Goal: Information Seeking & Learning: Learn about a topic

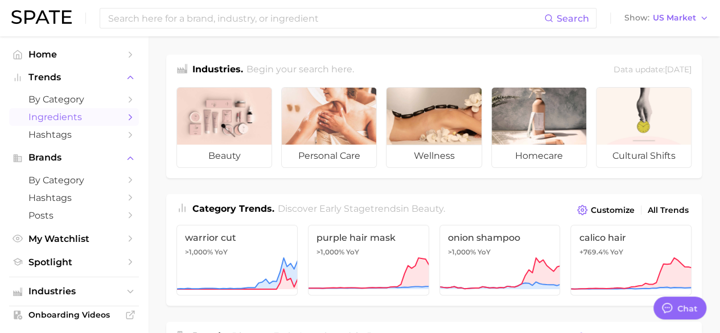
click at [47, 114] on span "Ingredients" at bounding box center [73, 117] width 91 height 11
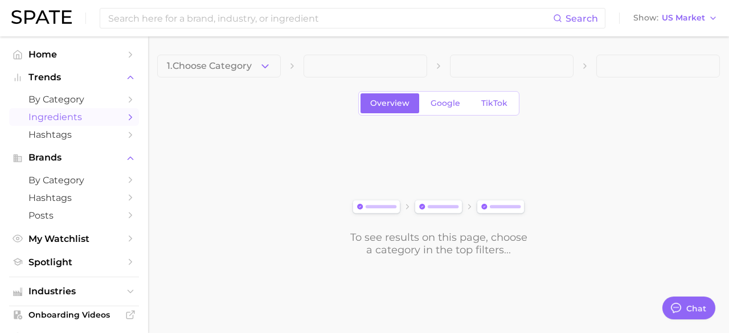
click at [269, 68] on icon "button" at bounding box center [265, 66] width 12 height 12
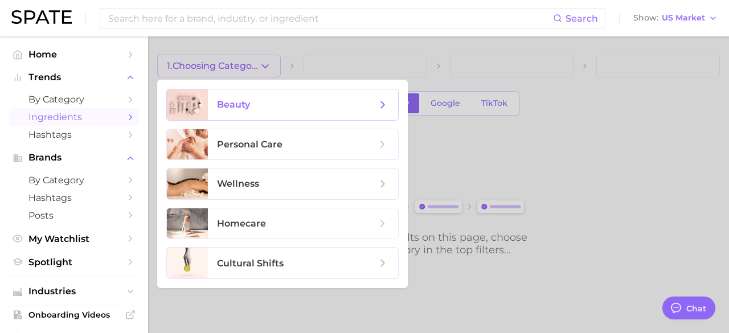
click at [246, 110] on span "beauty" at bounding box center [233, 104] width 33 height 11
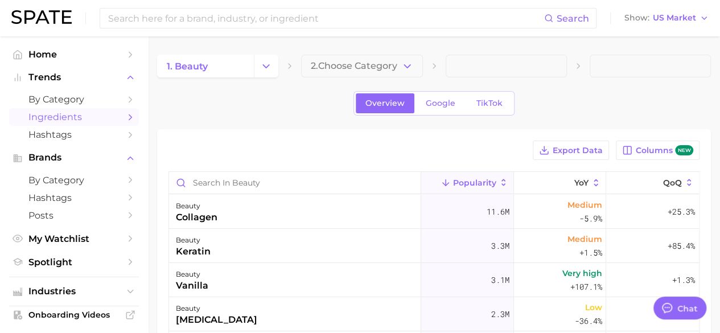
click at [344, 71] on span "2. Choose Category" at bounding box center [354, 66] width 87 height 10
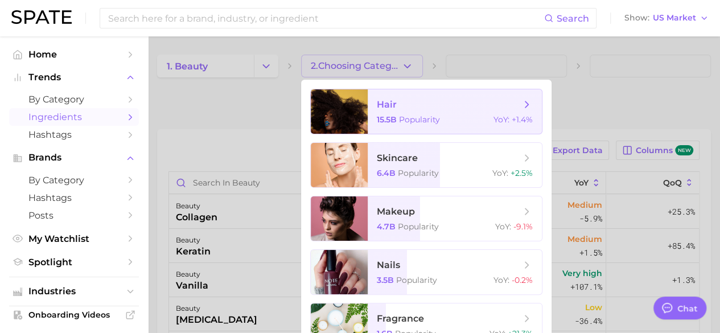
click at [385, 107] on span "hair" at bounding box center [387, 104] width 20 height 11
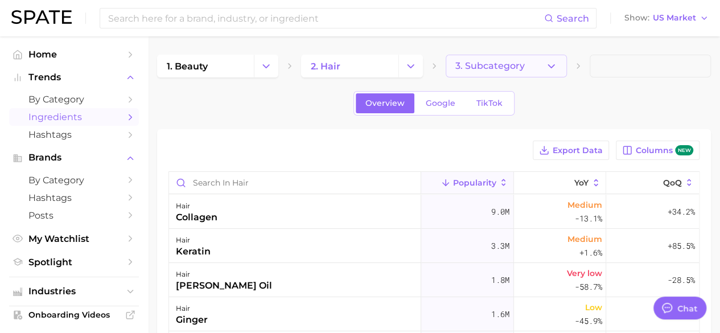
click at [545, 61] on icon "button" at bounding box center [551, 66] width 12 height 12
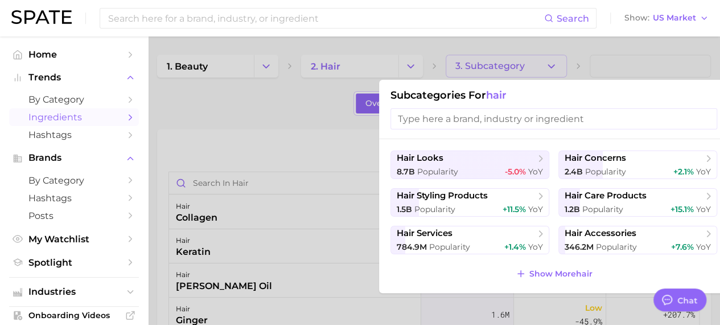
click at [272, 121] on div at bounding box center [360, 162] width 720 height 325
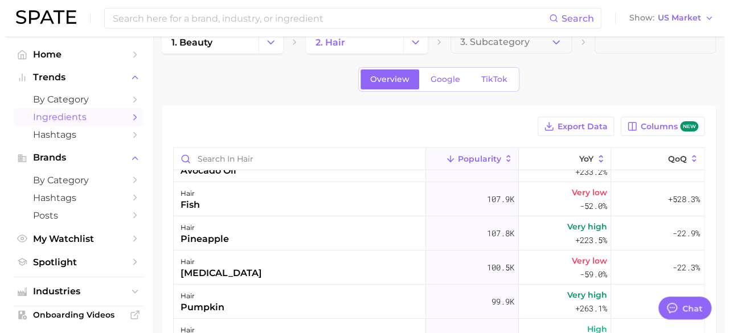
scroll to position [1879, 0]
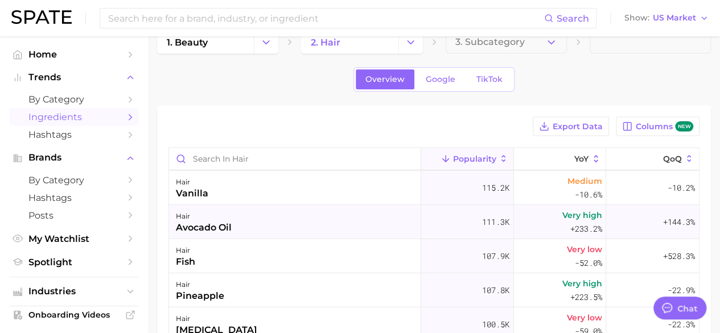
click at [227, 227] on div "avocado oil" at bounding box center [204, 228] width 56 height 14
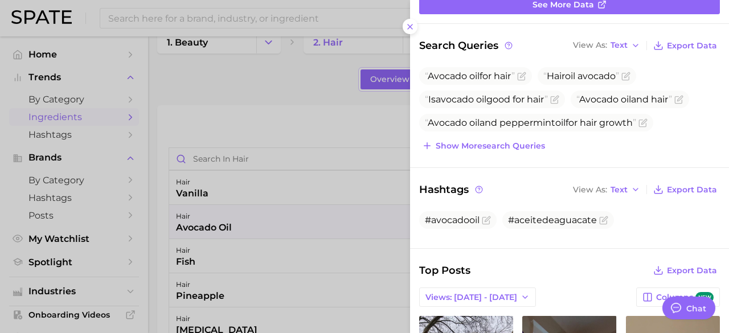
scroll to position [137, 0]
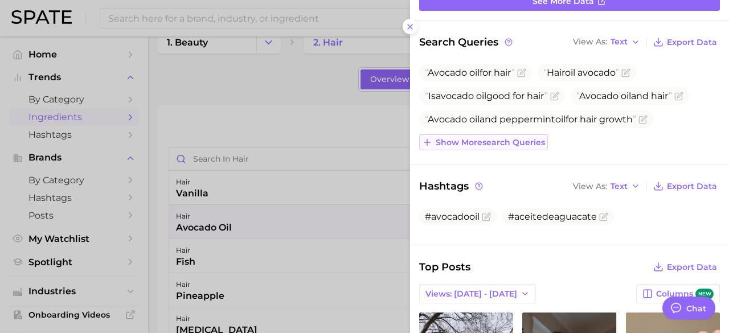
click at [525, 142] on span "Show more search queries" at bounding box center [490, 143] width 109 height 10
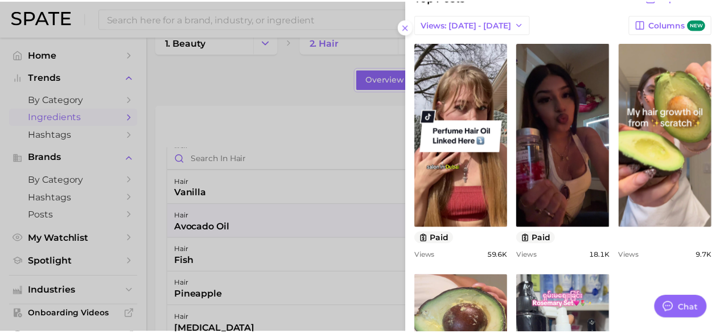
scroll to position [0, 0]
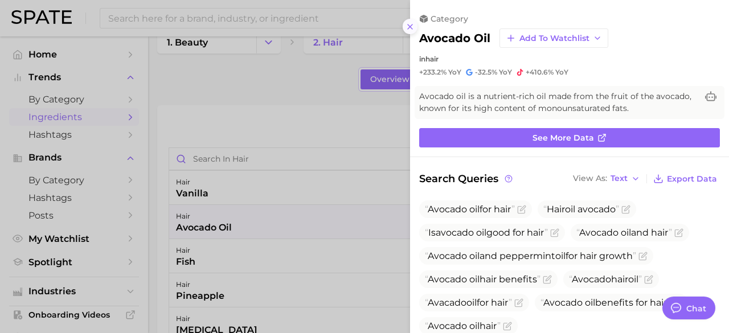
click at [407, 22] on icon at bounding box center [409, 26] width 9 height 9
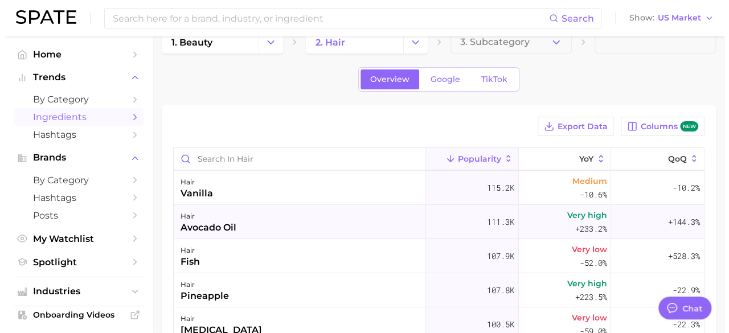
scroll to position [1936, 0]
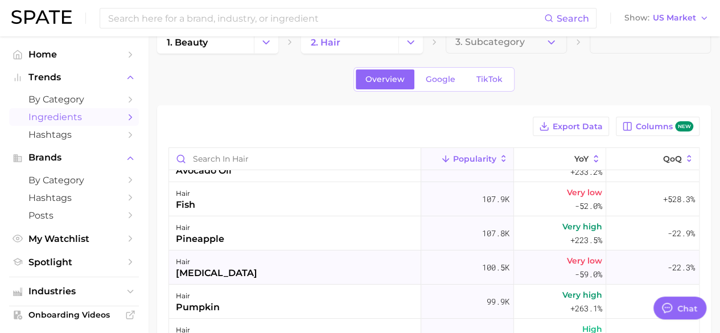
click at [574, 268] on span "-59.0%" at bounding box center [587, 275] width 27 height 14
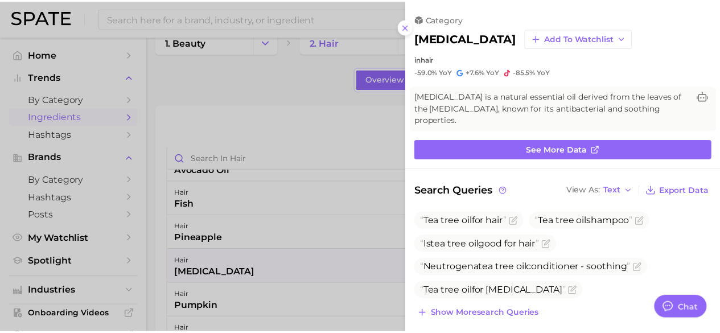
scroll to position [0, 0]
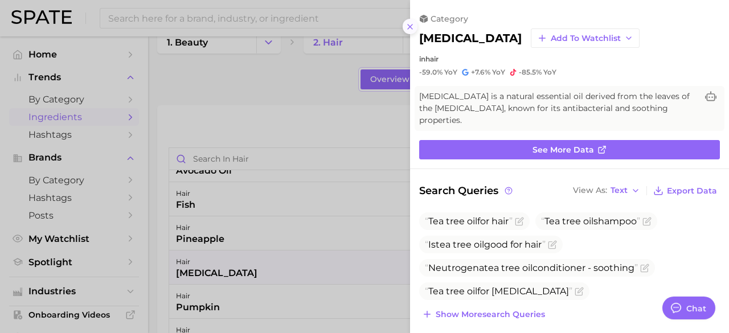
click at [413, 26] on icon at bounding box center [409, 26] width 9 height 9
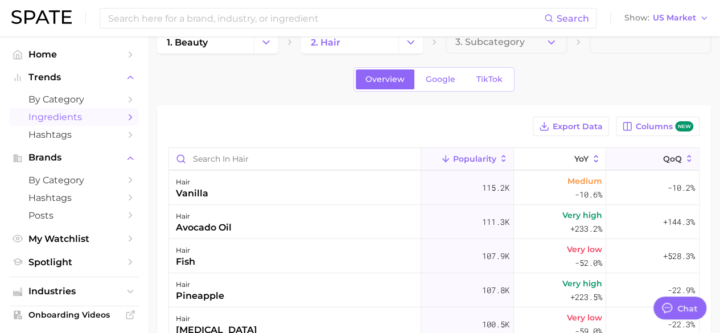
scroll to position [1822, 0]
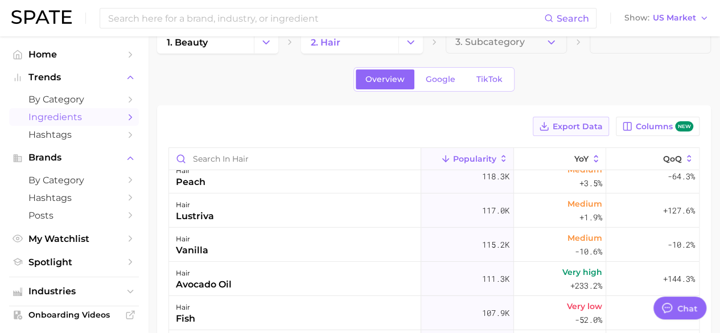
click at [589, 130] on span "Export Data" at bounding box center [578, 127] width 50 height 10
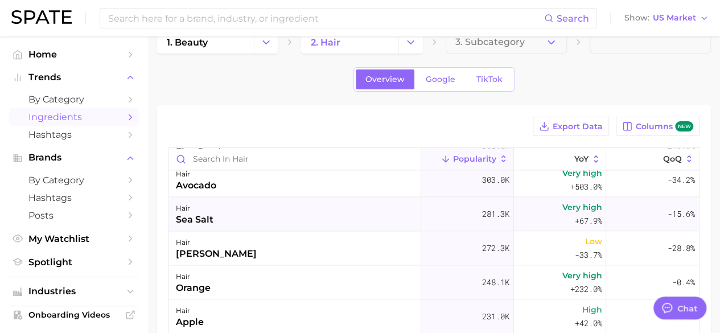
scroll to position [854, 0]
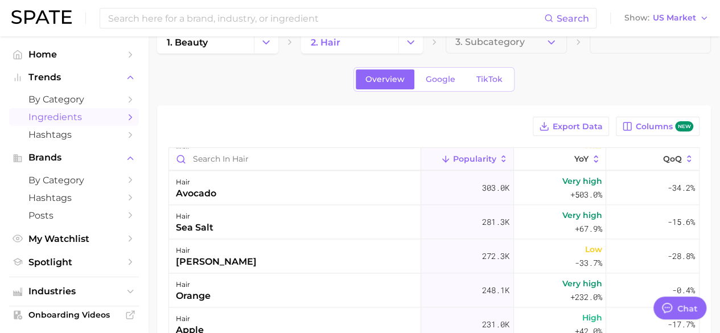
drag, startPoint x: 689, startPoint y: 178, endPoint x: 689, endPoint y: 145, distance: 32.5
click at [684, 147] on div "Popularity YoY QoQ hair collagen 9.0m Medium -13.1% +34.2% hair keratin 3.3m Me…" at bounding box center [434, 313] width 531 height 333
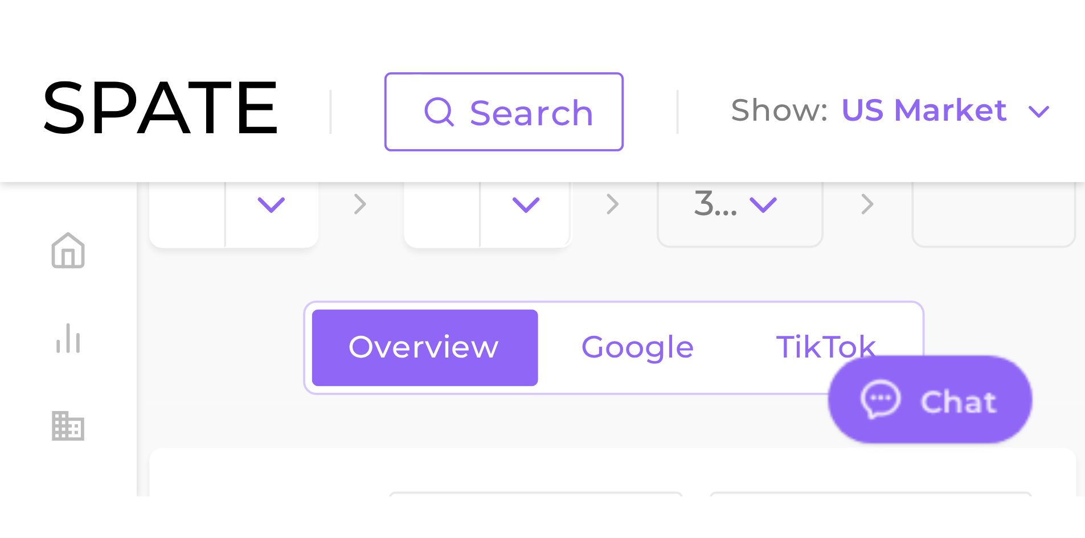
scroll to position [24, 0]
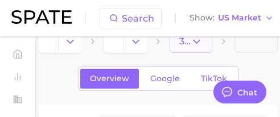
type textarea "x"
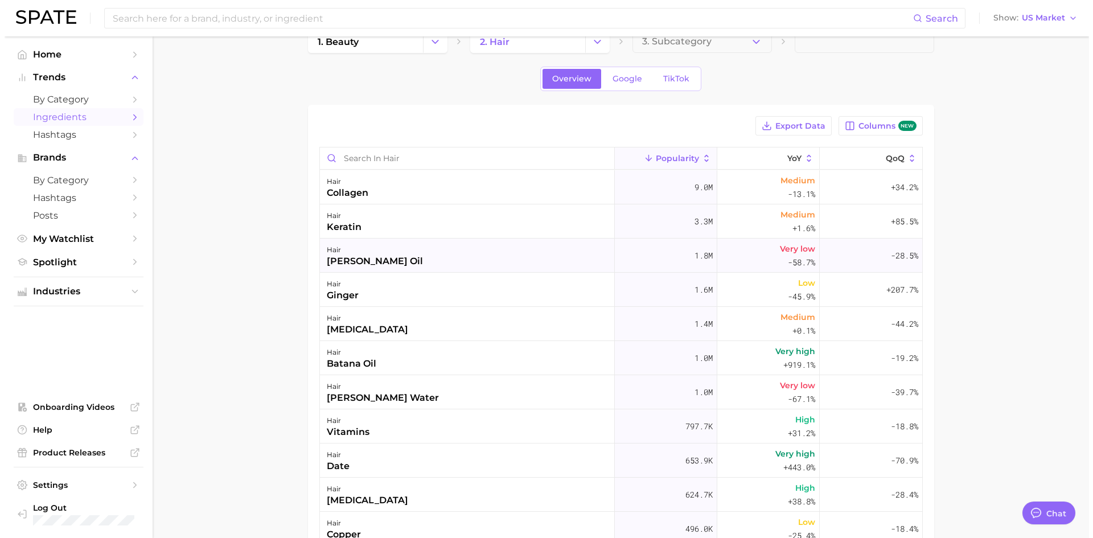
scroll to position [0, 0]
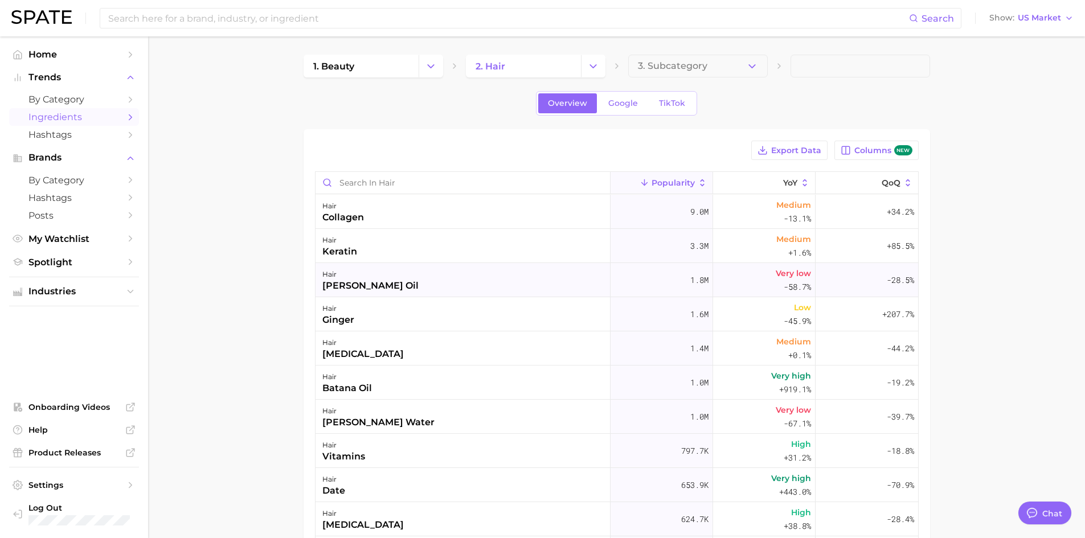
click at [378, 284] on div "[PERSON_NAME] oil" at bounding box center [370, 286] width 96 height 14
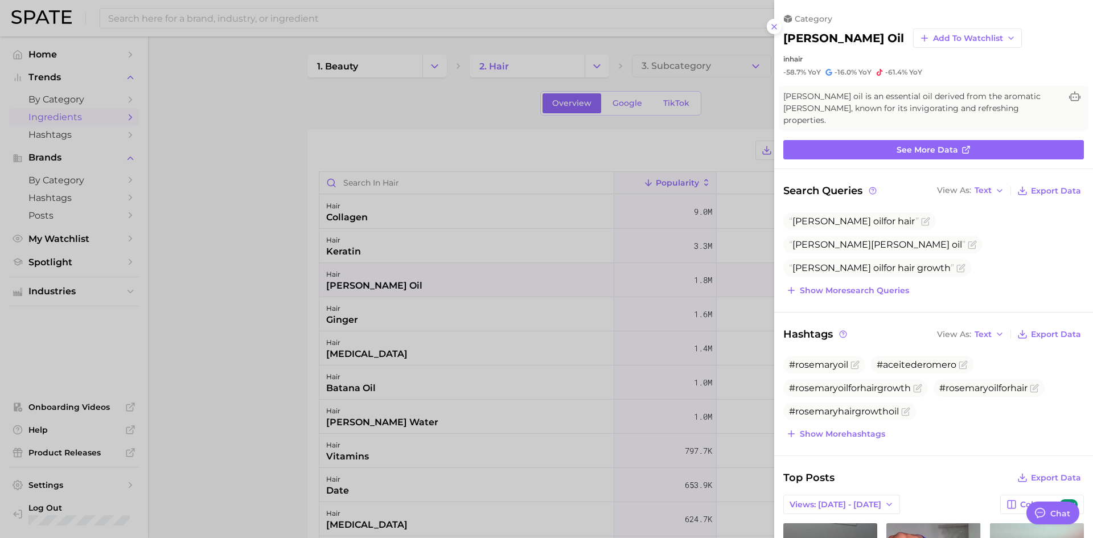
click at [276, 332] on div at bounding box center [546, 269] width 1093 height 538
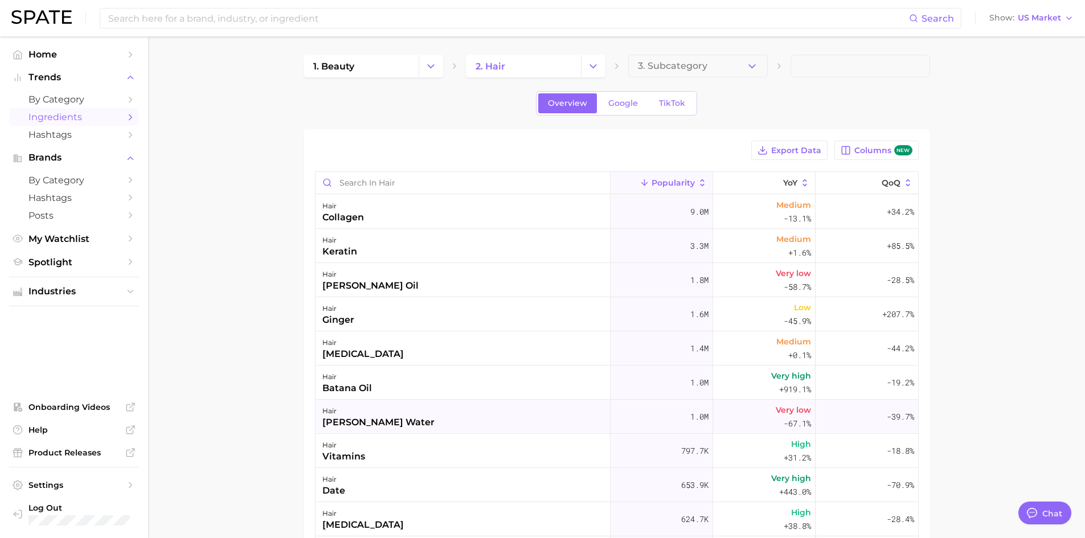
click at [355, 332] on div "hair" at bounding box center [378, 411] width 112 height 14
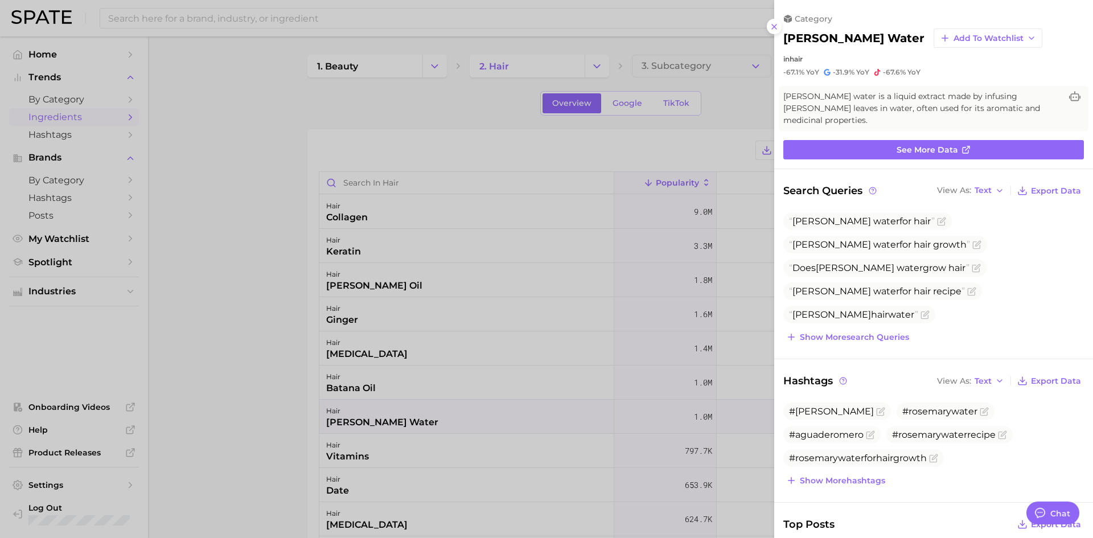
click at [256, 332] on div at bounding box center [546, 269] width 1093 height 538
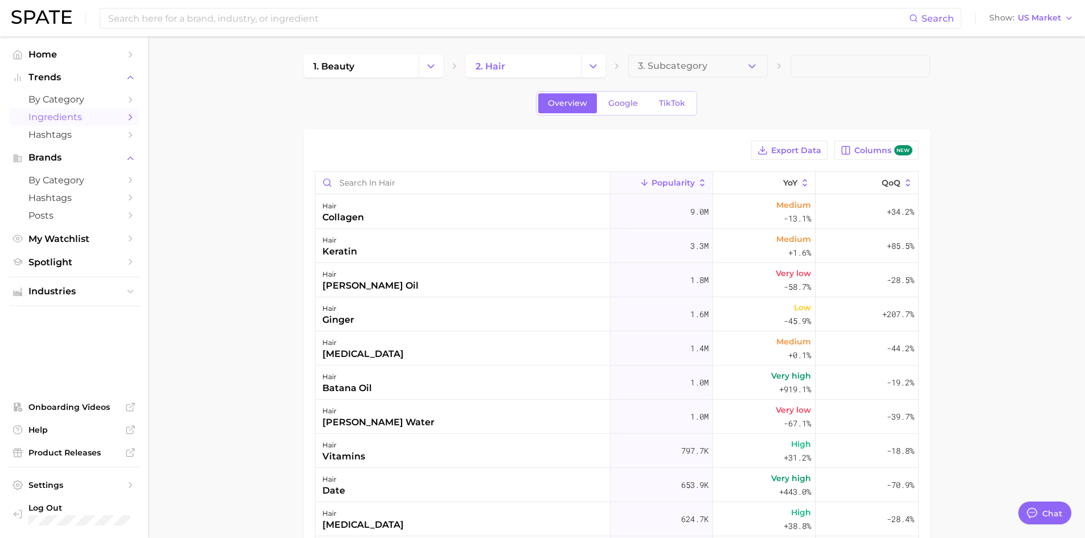
click at [265, 332] on main "1. beauty 2. hair 3. Subcategory Overview Google TikTok Export Data Columns new…" at bounding box center [616, 406] width 937 height 741
click at [424, 179] on input "Search in hair" at bounding box center [462, 183] width 294 height 22
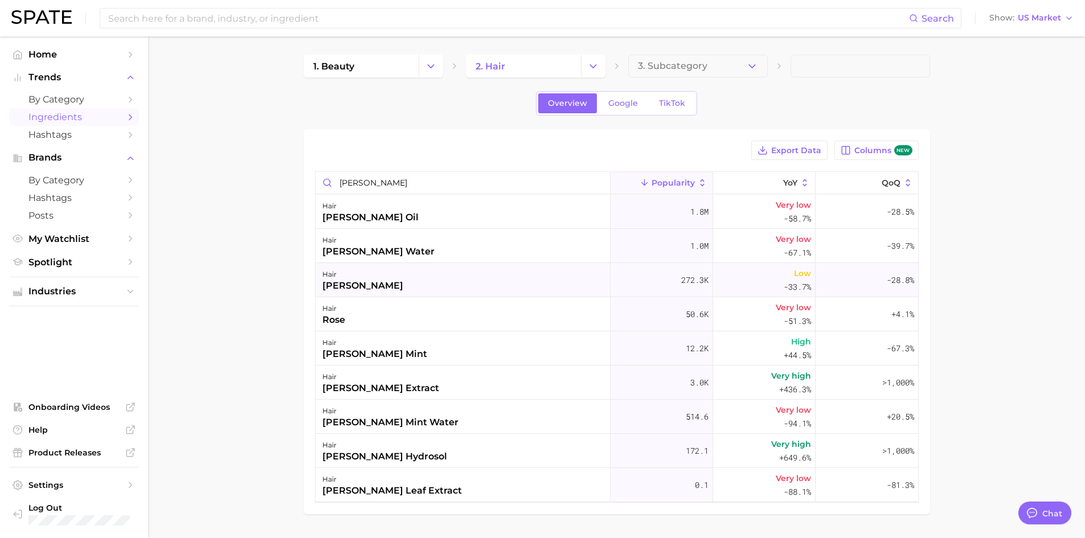
click at [376, 286] on div "hair [PERSON_NAME]" at bounding box center [462, 280] width 295 height 34
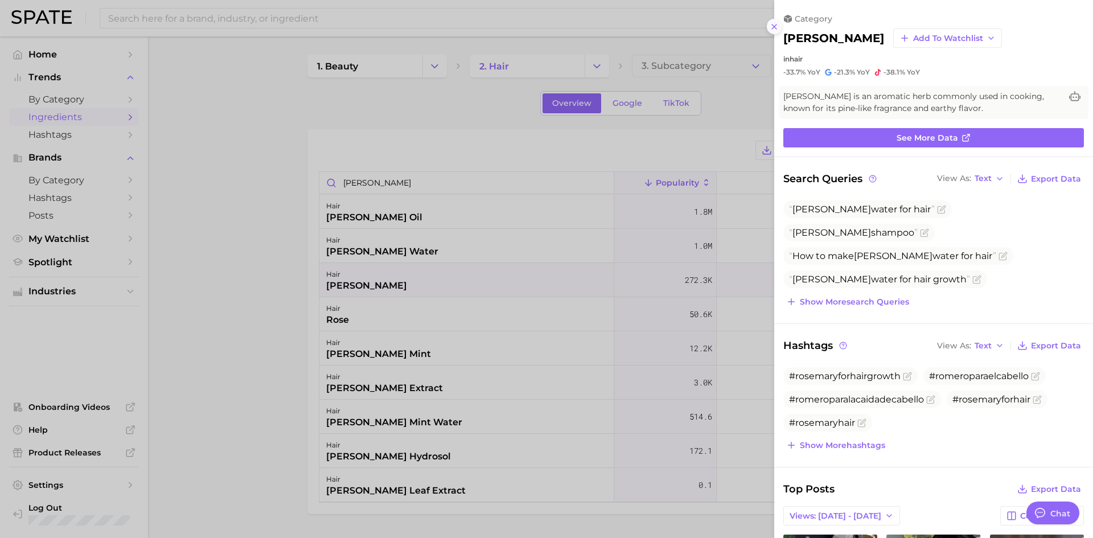
click at [728, 31] on button at bounding box center [774, 26] width 15 height 15
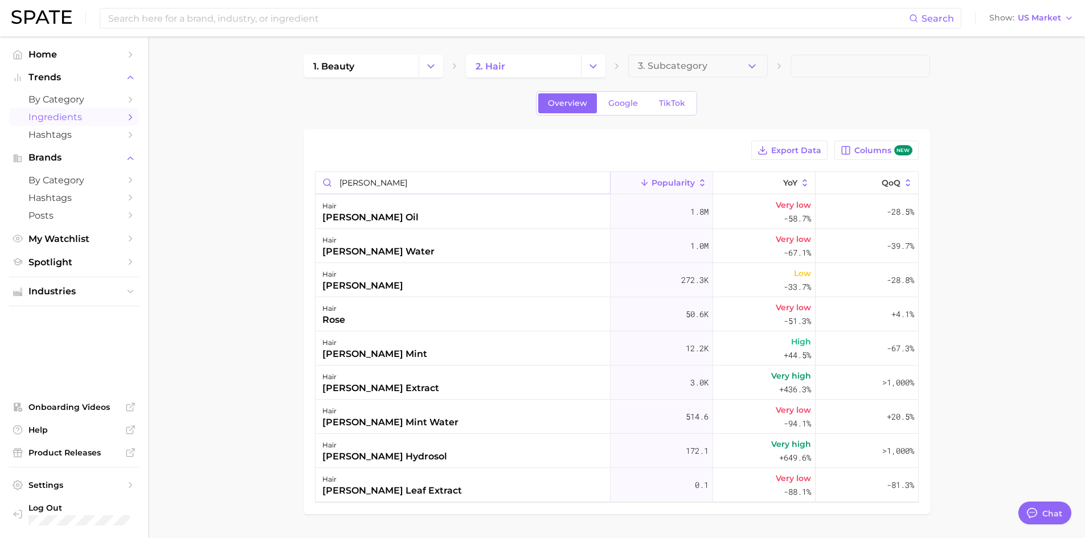
drag, startPoint x: 385, startPoint y: 180, endPoint x: 229, endPoint y: 186, distance: 155.5
click at [231, 187] on main "1. beauty 2. hair 3. Subcategory Overview Google TikTok Export Data Columns new…" at bounding box center [616, 303] width 937 height 535
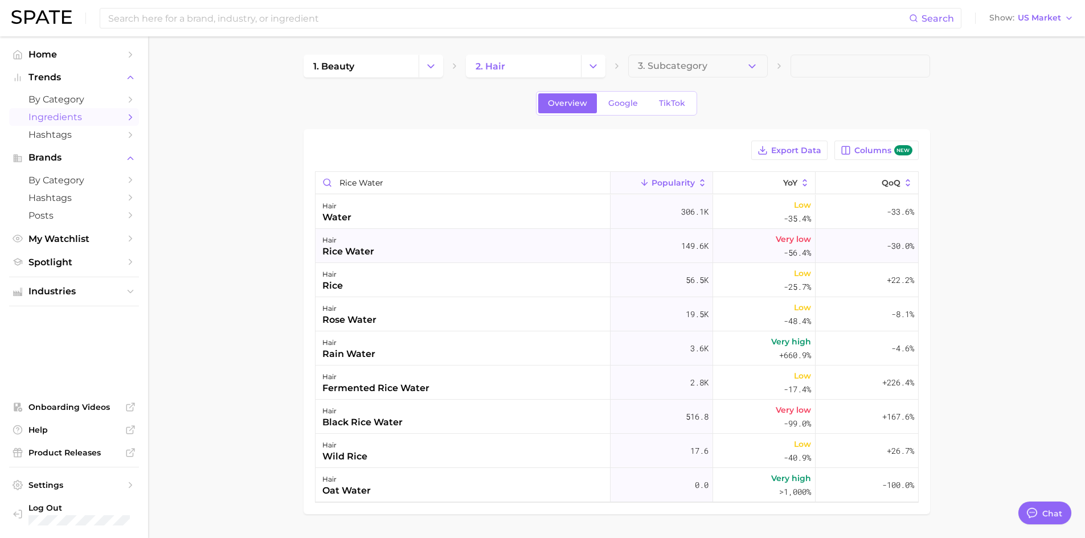
click at [399, 252] on div "hair rice water" at bounding box center [462, 246] width 295 height 34
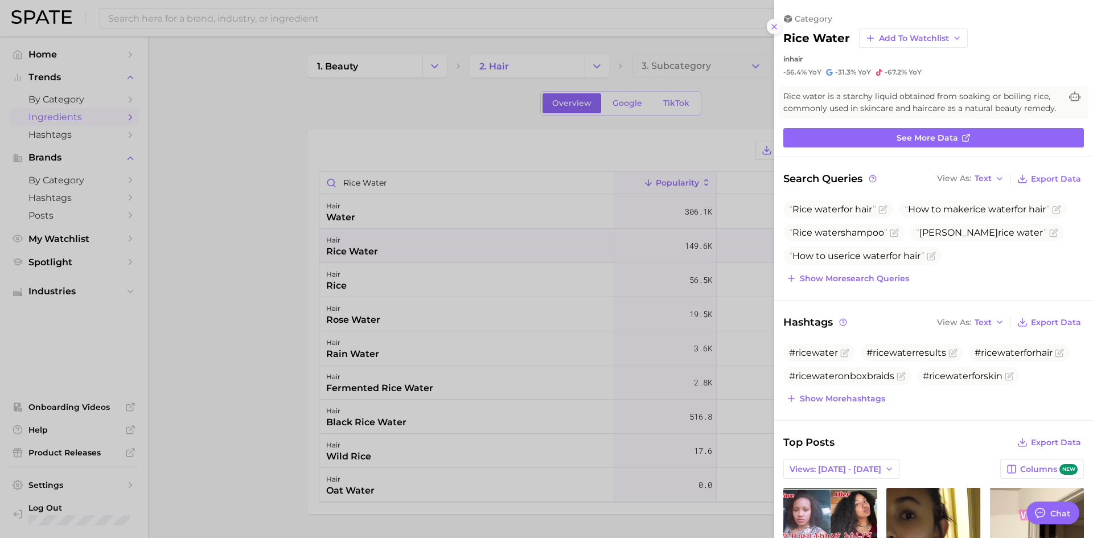
click at [728, 24] on icon at bounding box center [774, 26] width 9 height 9
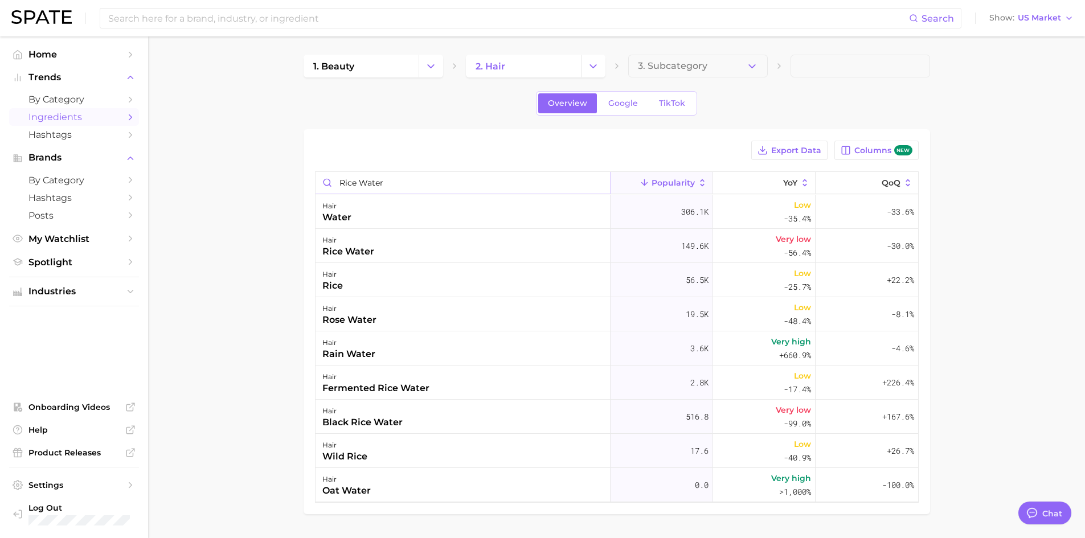
drag, startPoint x: 323, startPoint y: 189, endPoint x: 233, endPoint y: 188, distance: 89.4
click at [233, 188] on main "1. beauty 2. hair 3. Subcategory Overview Google TikTok Export Data Columns new…" at bounding box center [616, 303] width 937 height 535
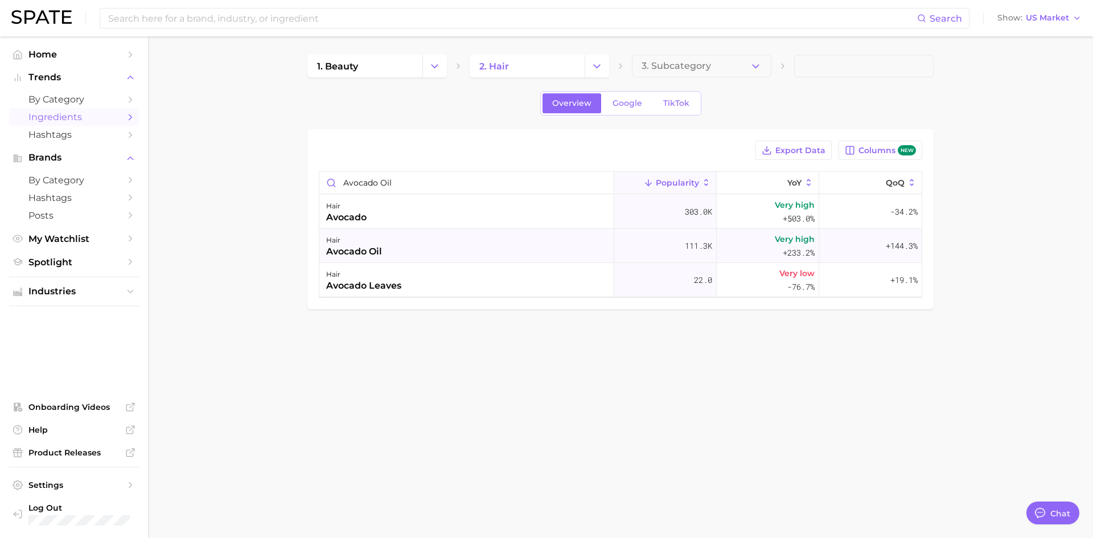
click at [400, 249] on div "hair avocado oil" at bounding box center [466, 246] width 295 height 34
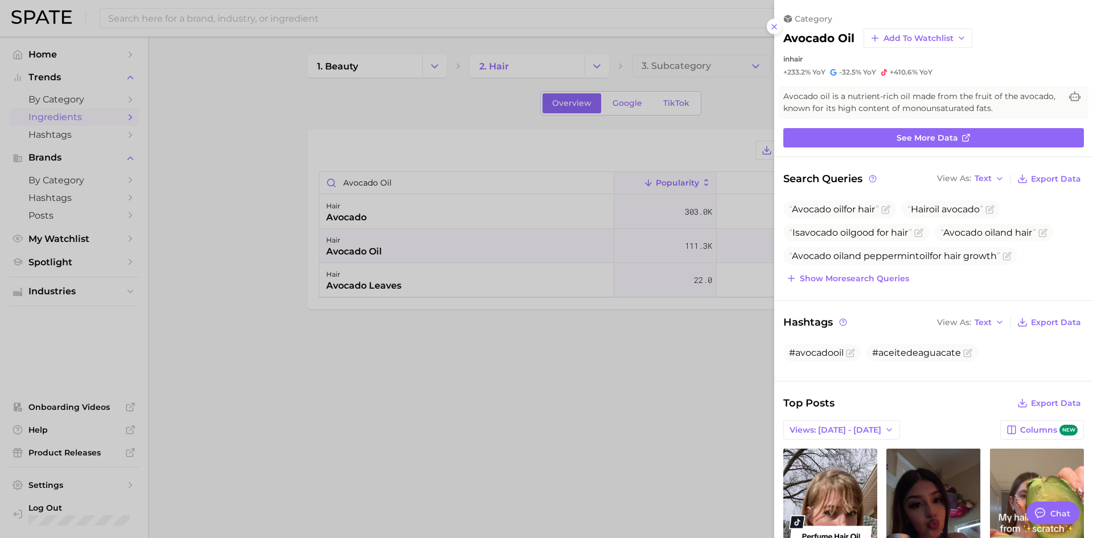
click at [728, 25] on div "category avocado oil Add to Watchlist in hair +233.2% YoY -32.5% YoY +410.6% YoY" at bounding box center [933, 45] width 319 height 63
click at [728, 31] on button at bounding box center [774, 26] width 15 height 15
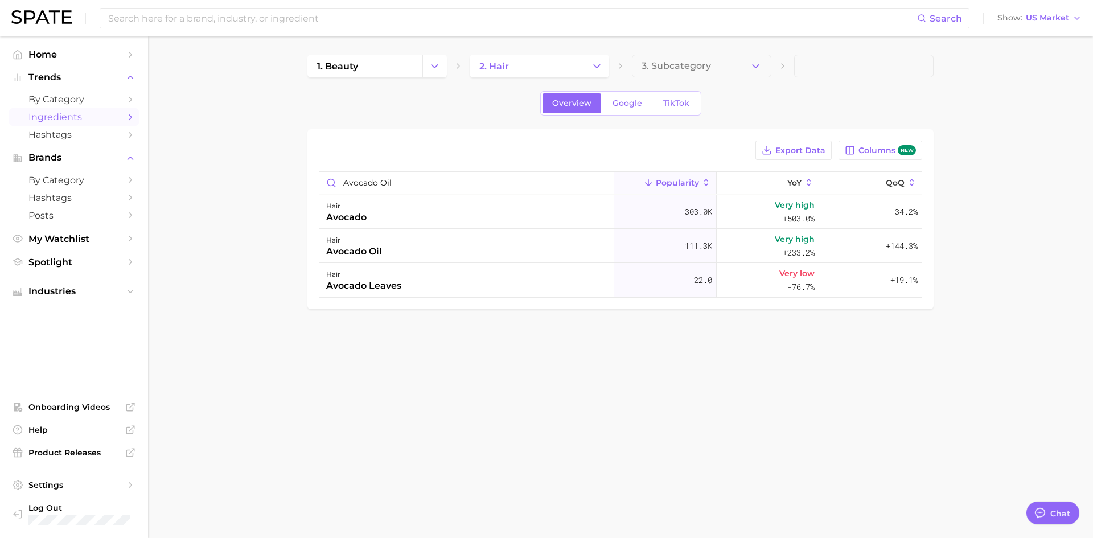
drag, startPoint x: 415, startPoint y: 178, endPoint x: 258, endPoint y: 187, distance: 156.8
click at [259, 187] on main "1. beauty 2. hair 3. Subcategory Overview Google TikTok Export Data Columns new…" at bounding box center [620, 201] width 945 height 330
type input "[MEDICAL_DATA]"
click at [508, 213] on div "hair [MEDICAL_DATA]" at bounding box center [466, 212] width 295 height 34
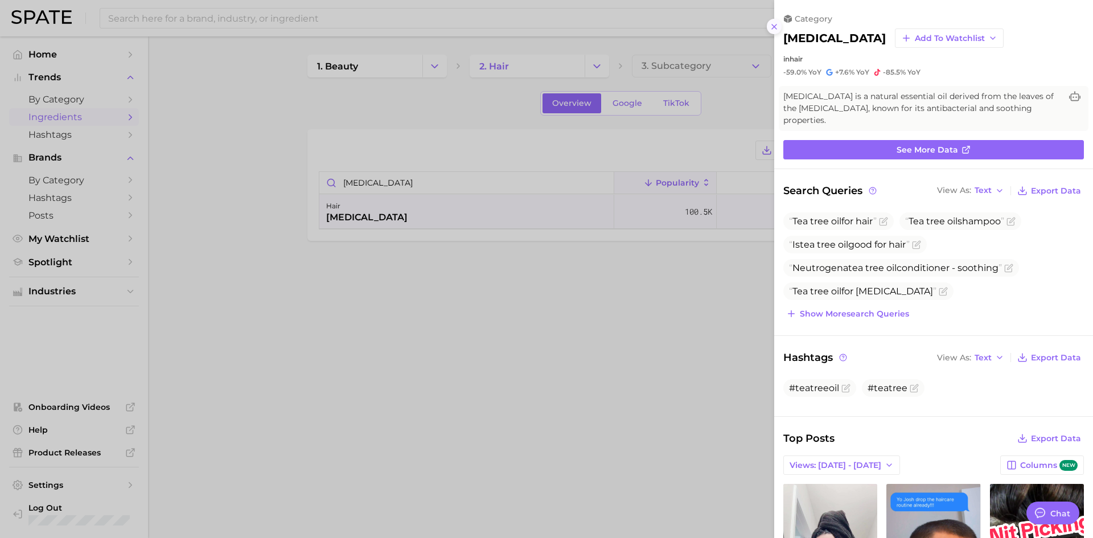
click at [728, 29] on icon at bounding box center [774, 26] width 9 height 9
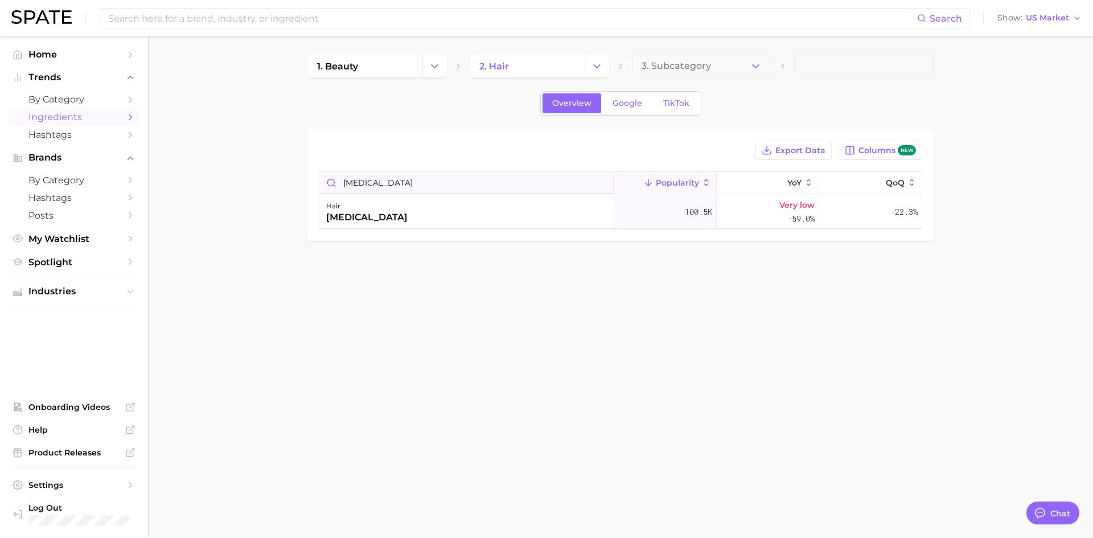
click at [603, 184] on input "[MEDICAL_DATA]" at bounding box center [466, 183] width 294 height 22
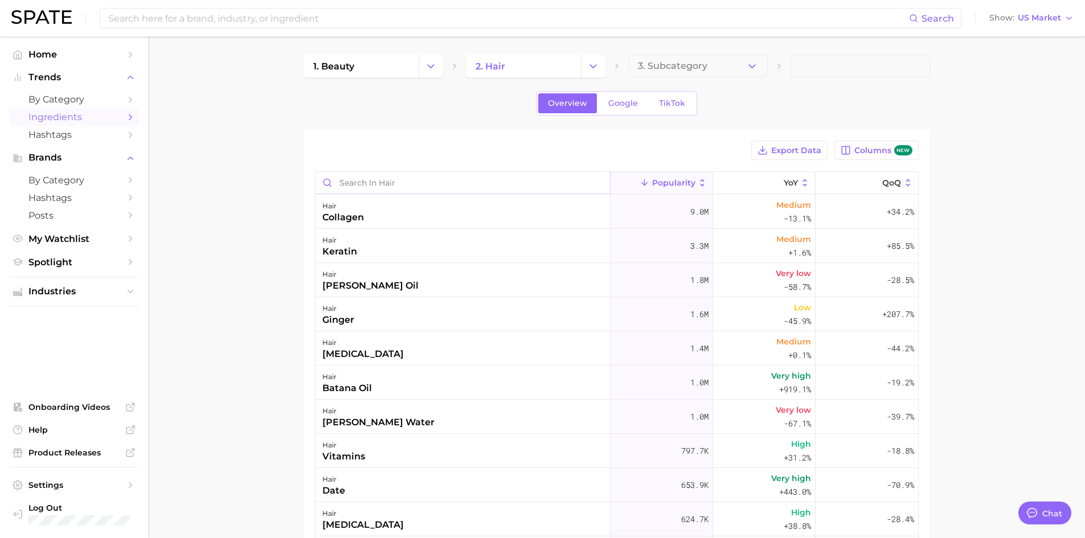
drag, startPoint x: 427, startPoint y: 186, endPoint x: 256, endPoint y: 180, distance: 171.5
click at [256, 180] on main "1. beauty 2. hair 3. Subcategory Overview Google TikTok Export Data Columns new…" at bounding box center [616, 406] width 937 height 741
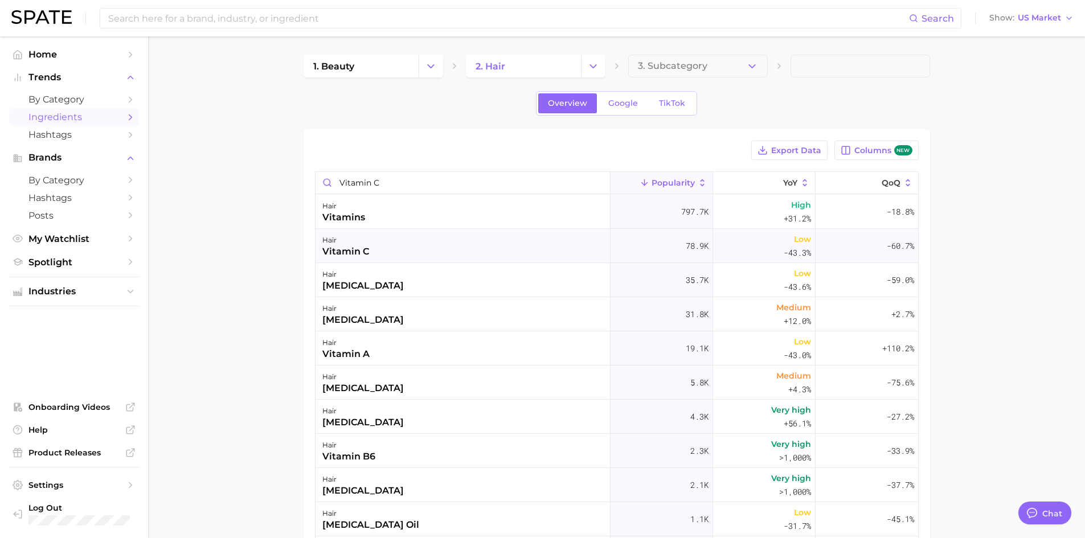
click at [352, 247] on div "vitamin c" at bounding box center [345, 252] width 47 height 14
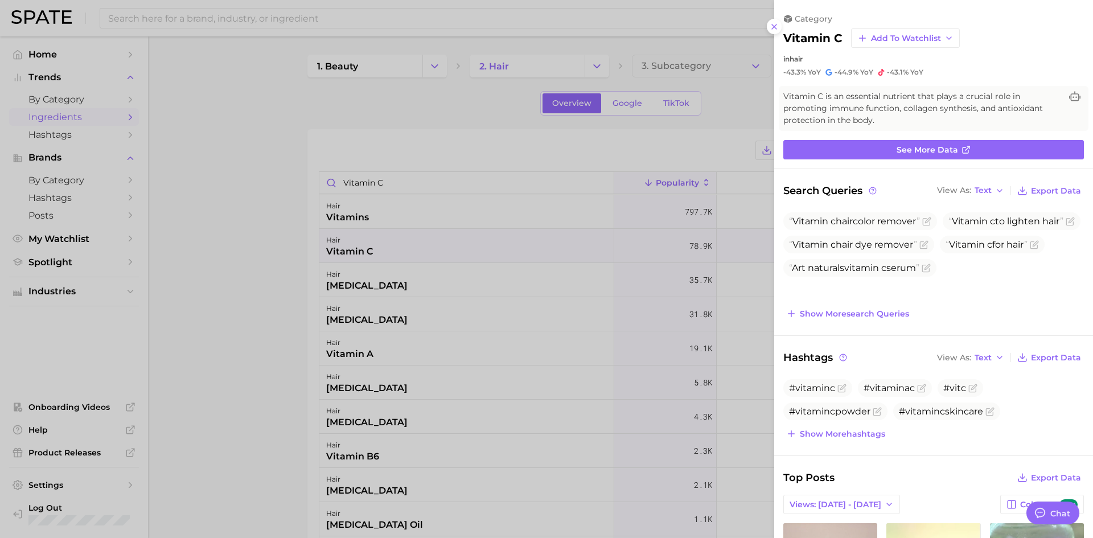
click at [728, 24] on icon at bounding box center [774, 26] width 9 height 9
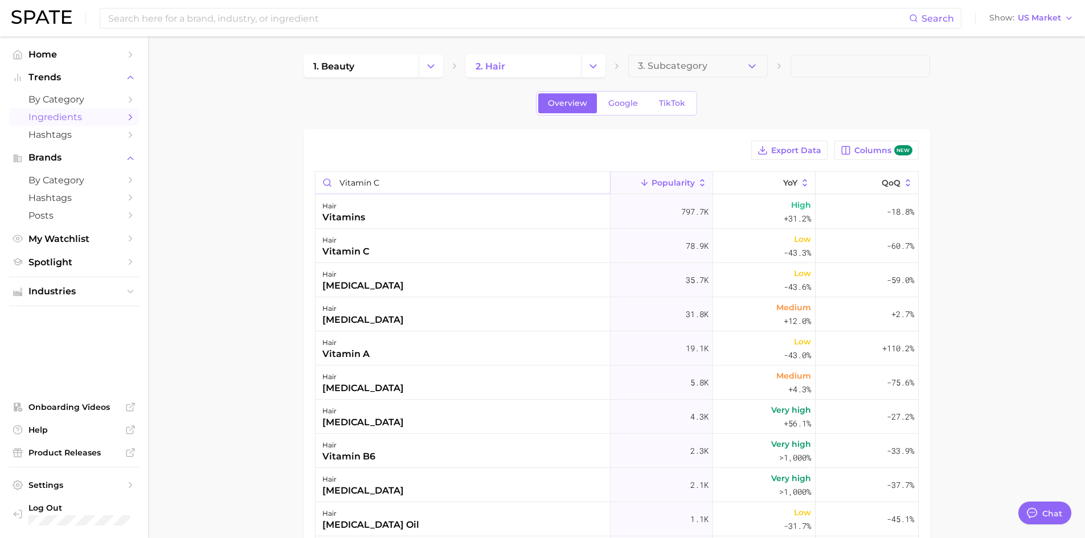
drag, startPoint x: 400, startPoint y: 182, endPoint x: 235, endPoint y: 182, distance: 165.1
click at [240, 186] on main "1. beauty 2. hair 3. Subcategory Overview Google TikTok Export Data Columns new…" at bounding box center [616, 406] width 937 height 741
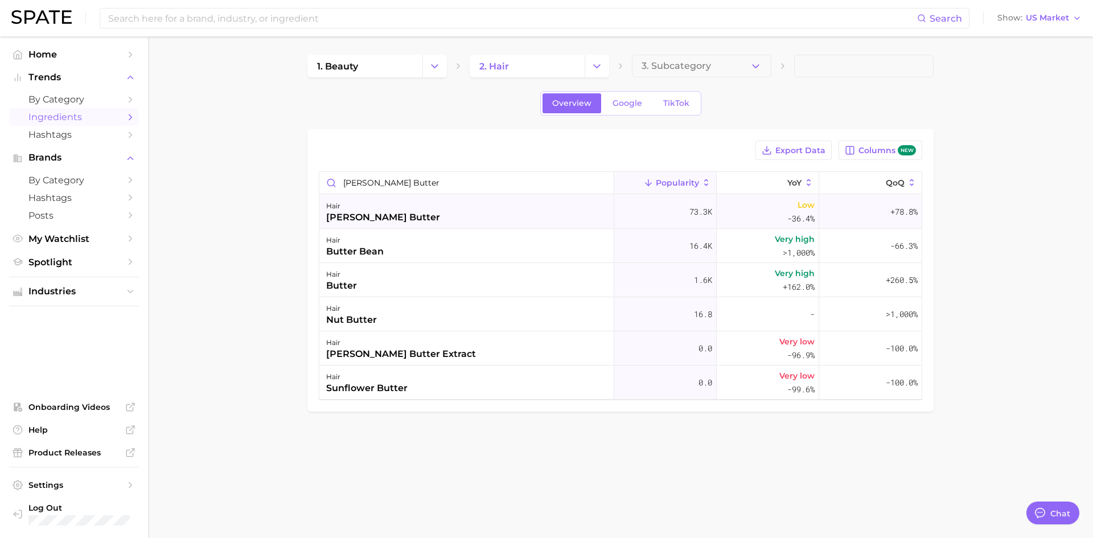
click at [379, 220] on div "[PERSON_NAME] butter" at bounding box center [383, 218] width 114 height 14
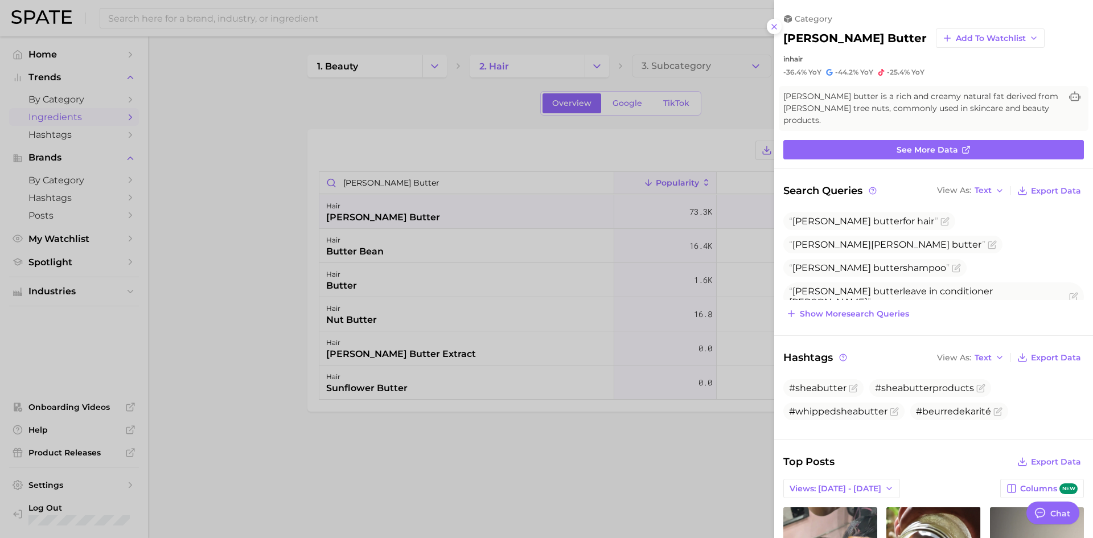
click at [728, 26] on icon at bounding box center [774, 26] width 9 height 9
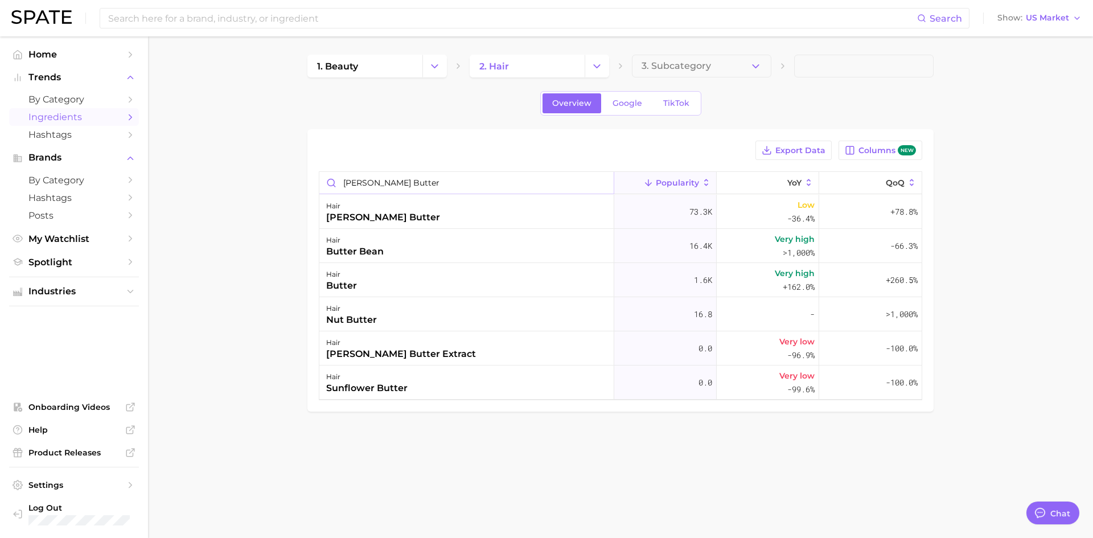
drag, startPoint x: 417, startPoint y: 182, endPoint x: 182, endPoint y: 189, distance: 235.8
click at [182, 189] on main "1. beauty 2. hair 3. Subcategory Overview Google TikTok Export Data Columns new…" at bounding box center [620, 252] width 945 height 432
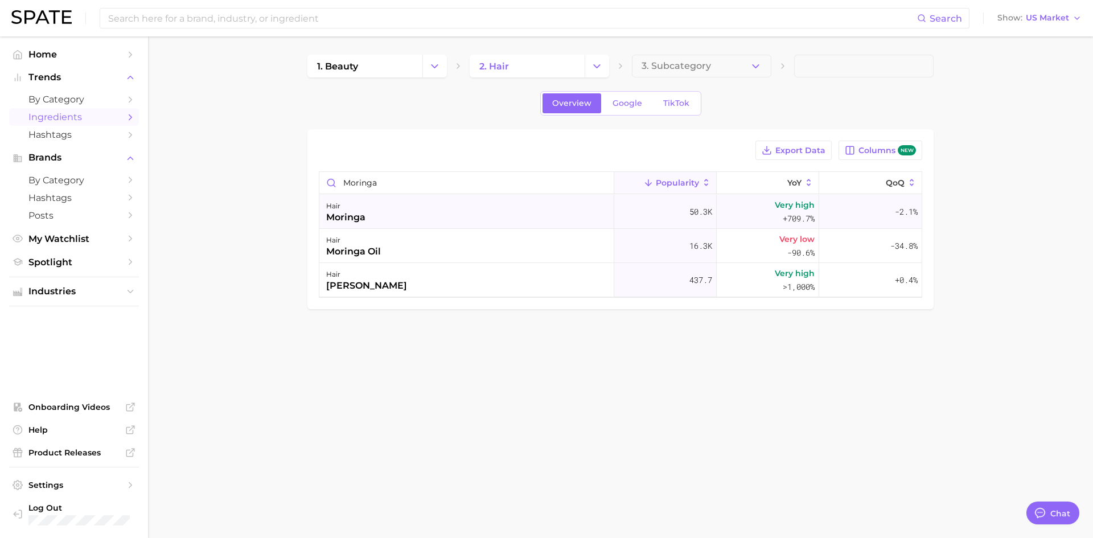
click at [400, 223] on div "hair moringa" at bounding box center [466, 212] width 295 height 34
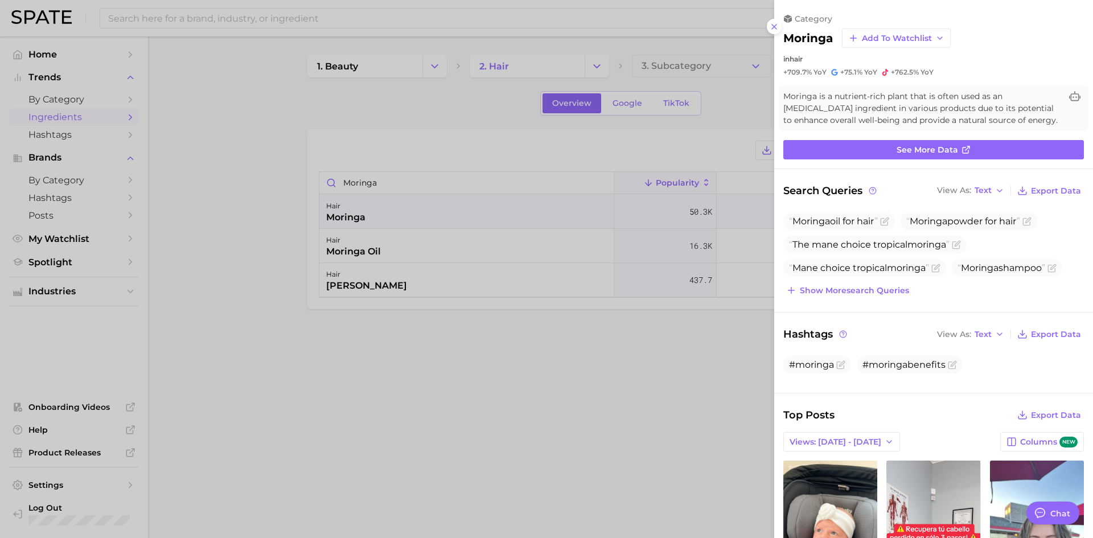
drag, startPoint x: 780, startPoint y: 28, endPoint x: 775, endPoint y: 37, distance: 10.2
click at [728, 28] on button at bounding box center [774, 26] width 15 height 15
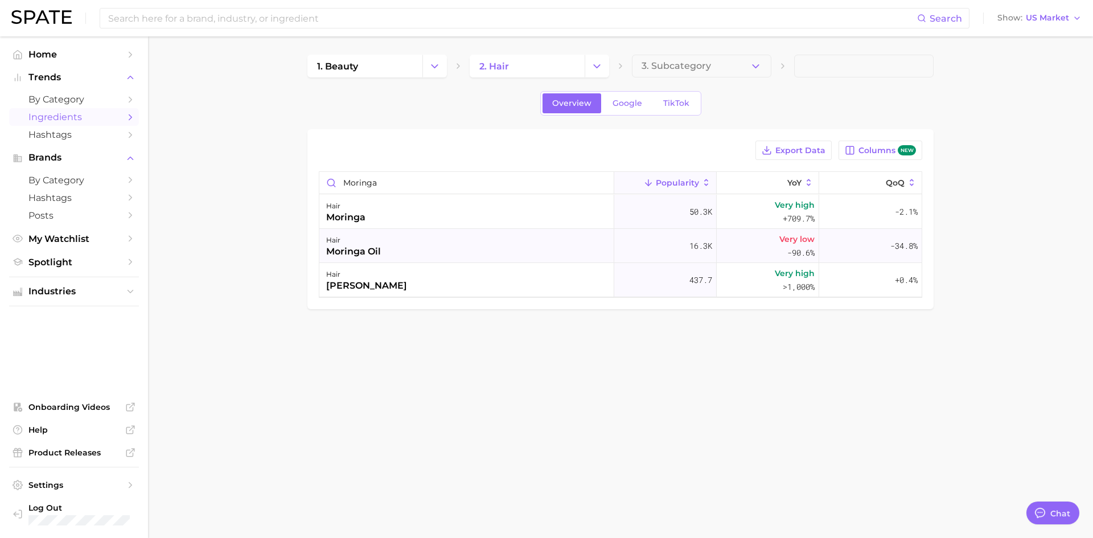
click at [409, 243] on div "hair moringa oil" at bounding box center [466, 246] width 295 height 34
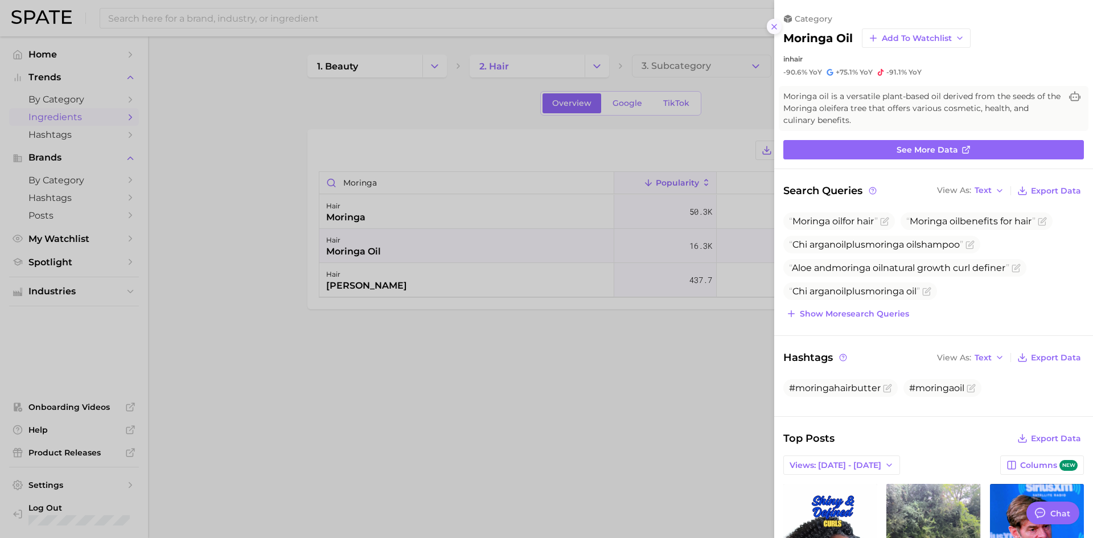
click at [728, 31] on icon at bounding box center [774, 26] width 9 height 9
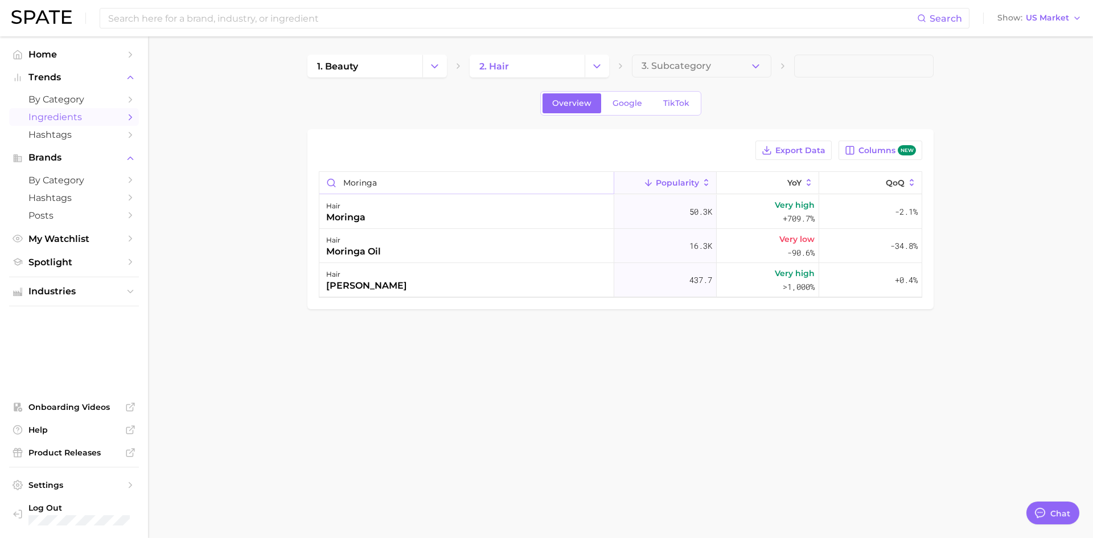
scroll to position [1, 0]
drag, startPoint x: 399, startPoint y: 184, endPoint x: 252, endPoint y: 195, distance: 146.8
click at [253, 195] on main "1. beauty 2. hair 3. Subcategory Overview Google TikTok Export Data Columns new…" at bounding box center [620, 201] width 945 height 330
click at [376, 221] on div "hair silk" at bounding box center [466, 212] width 295 height 34
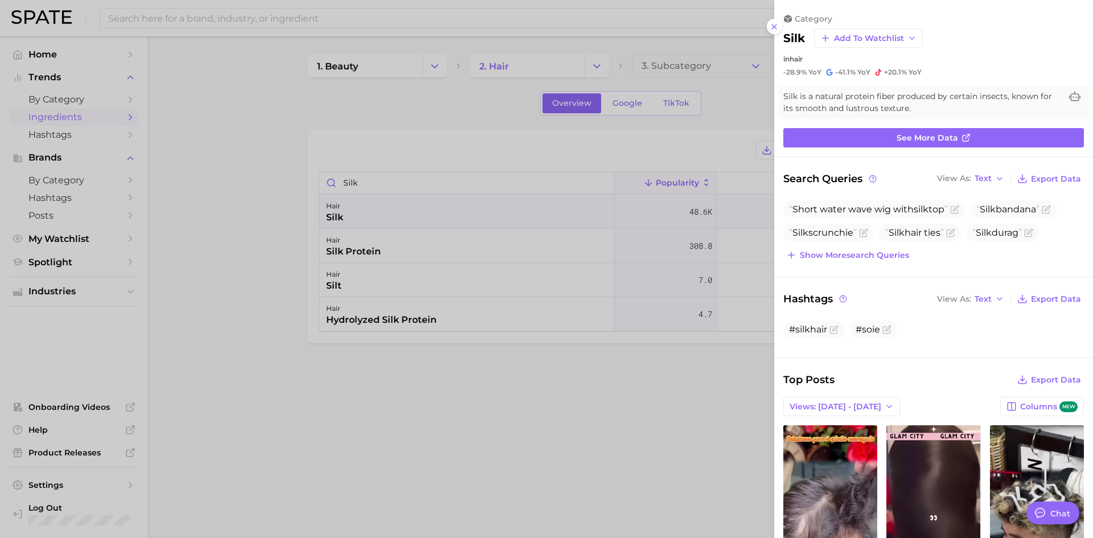
click at [410, 165] on div at bounding box center [546, 269] width 1093 height 538
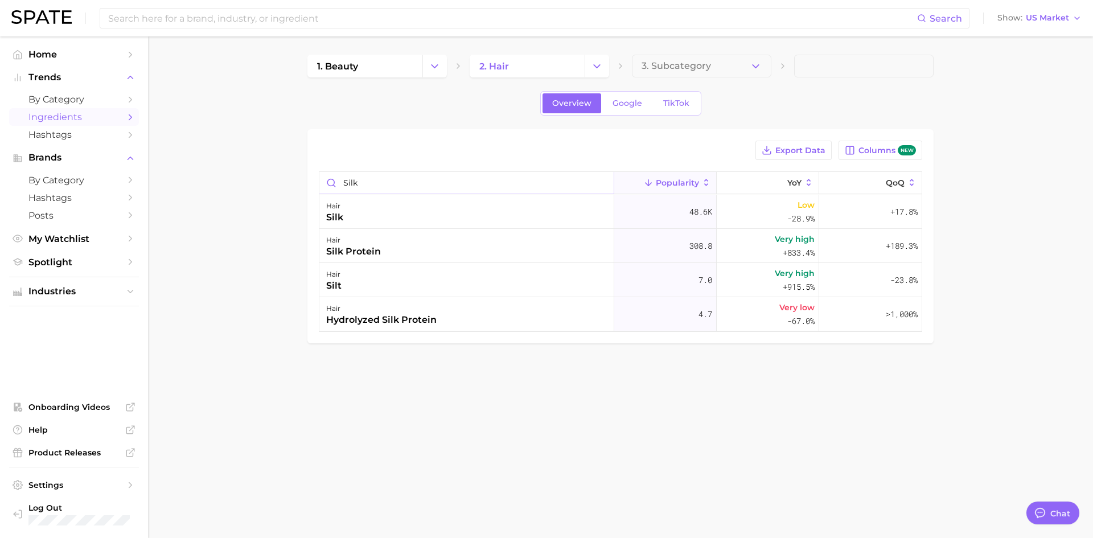
drag, startPoint x: 387, startPoint y: 184, endPoint x: 295, endPoint y: 186, distance: 92.2
click at [296, 186] on main "1. beauty 2. hair 3. Subcategory Overview Google TikTok Export Data Columns new…" at bounding box center [620, 218] width 945 height 364
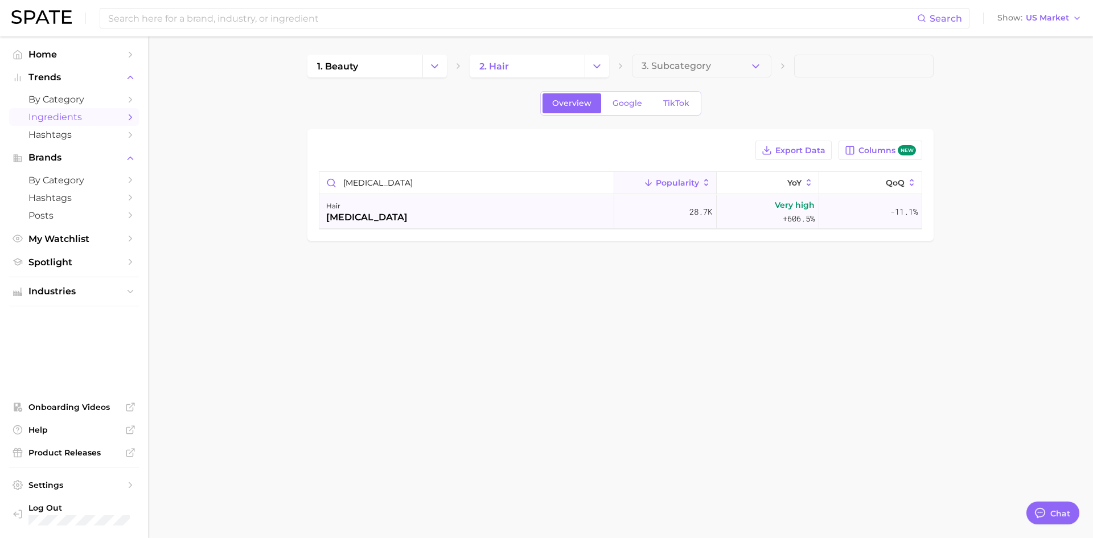
click at [350, 221] on div "[MEDICAL_DATA]" at bounding box center [366, 218] width 81 height 14
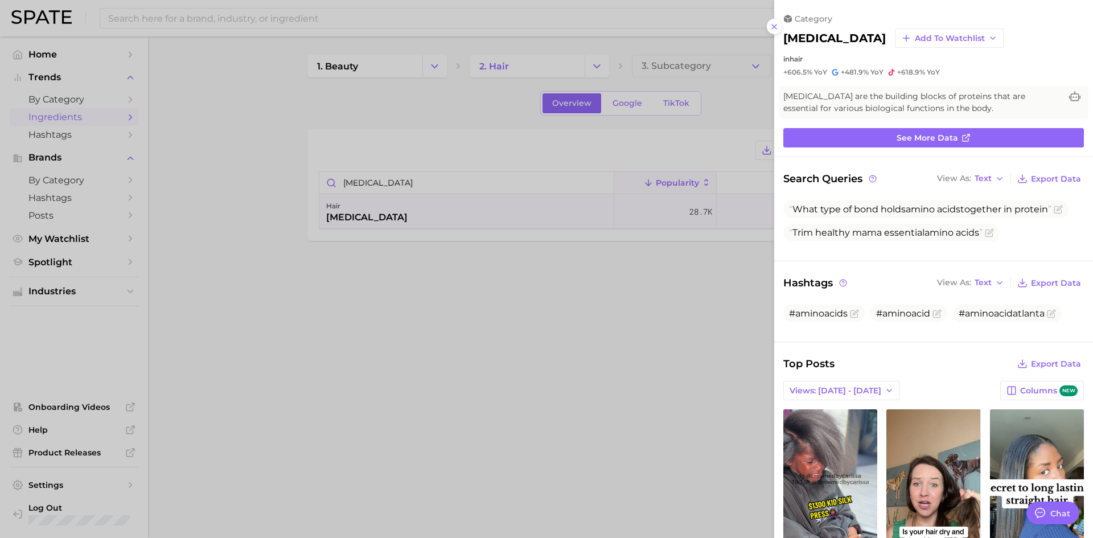
click at [663, 332] on div at bounding box center [546, 269] width 1093 height 538
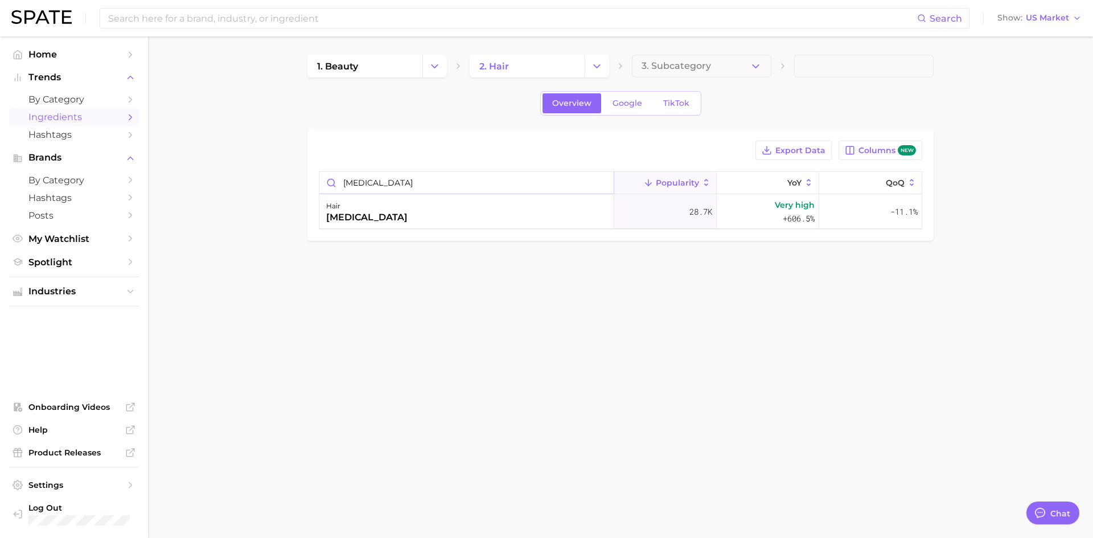
scroll to position [1, 0]
drag, startPoint x: 411, startPoint y: 181, endPoint x: 283, endPoint y: 191, distance: 128.5
click at [287, 193] on main "1. beauty 2. hair 3. Subcategory Overview Google TikTok Export Data Columns new…" at bounding box center [620, 166] width 945 height 261
click at [360, 246] on div "moringa oil" at bounding box center [353, 252] width 55 height 14
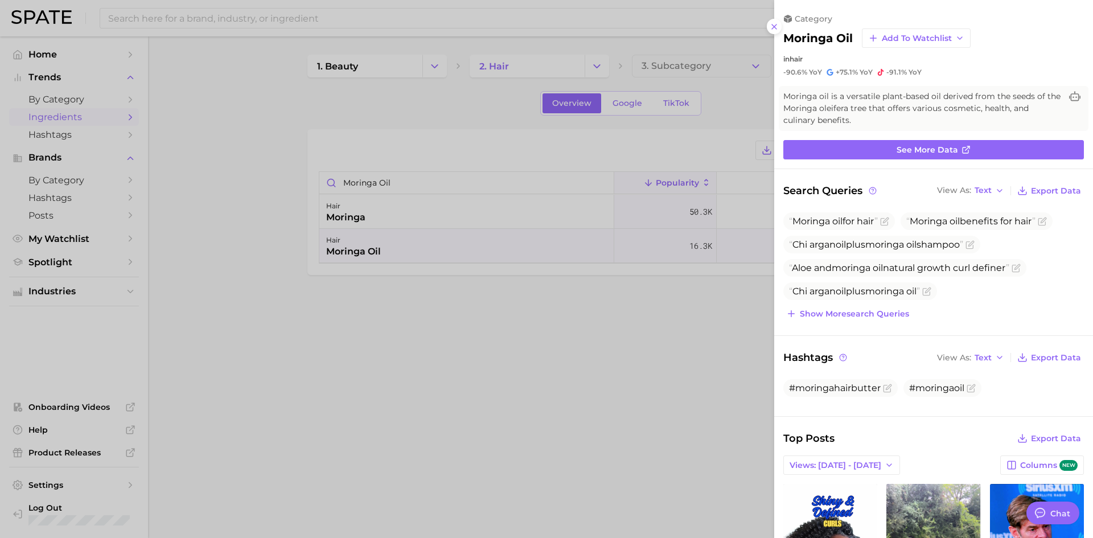
scroll to position [0, 0]
click at [728, 26] on button at bounding box center [774, 26] width 15 height 15
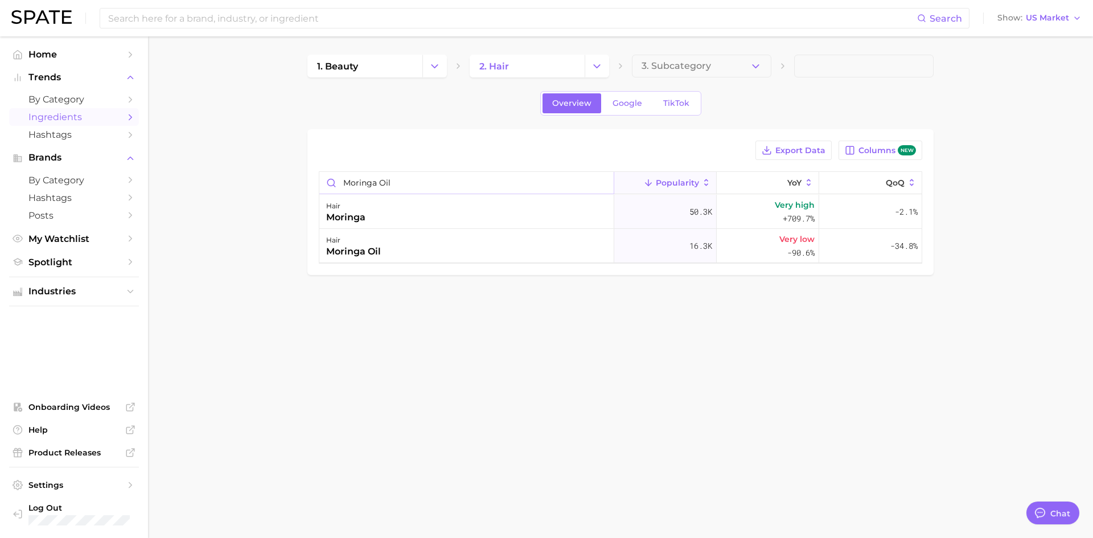
drag, startPoint x: 374, startPoint y: 182, endPoint x: 262, endPoint y: 182, distance: 112.2
click at [262, 183] on main "1. beauty 2. hair 3. Subcategory Overview Google TikTok Export Data Columns new…" at bounding box center [620, 183] width 945 height 295
click at [428, 243] on div "hair omega 3" at bounding box center [466, 246] width 295 height 34
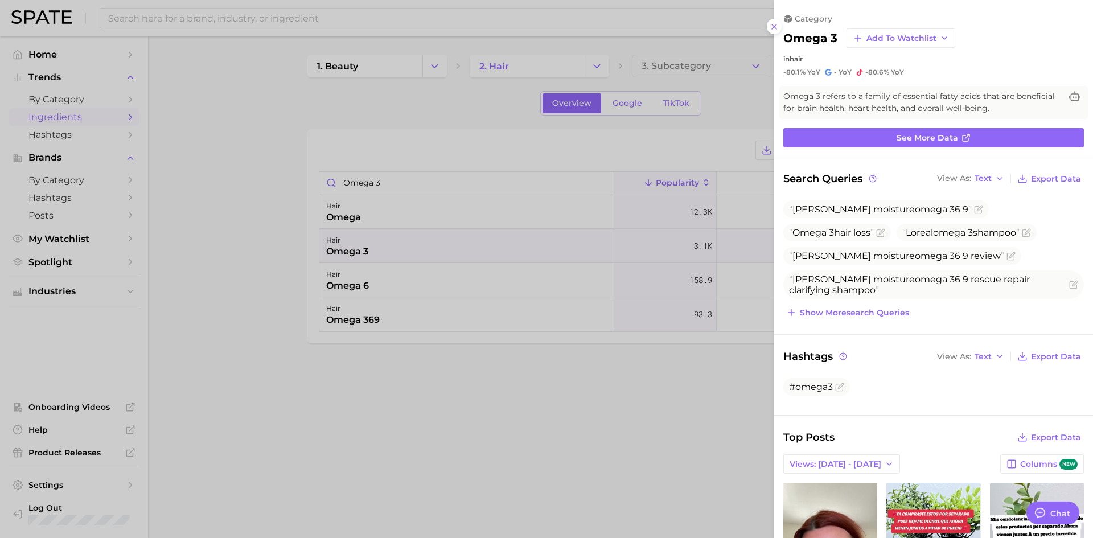
click at [523, 332] on div at bounding box center [546, 269] width 1093 height 538
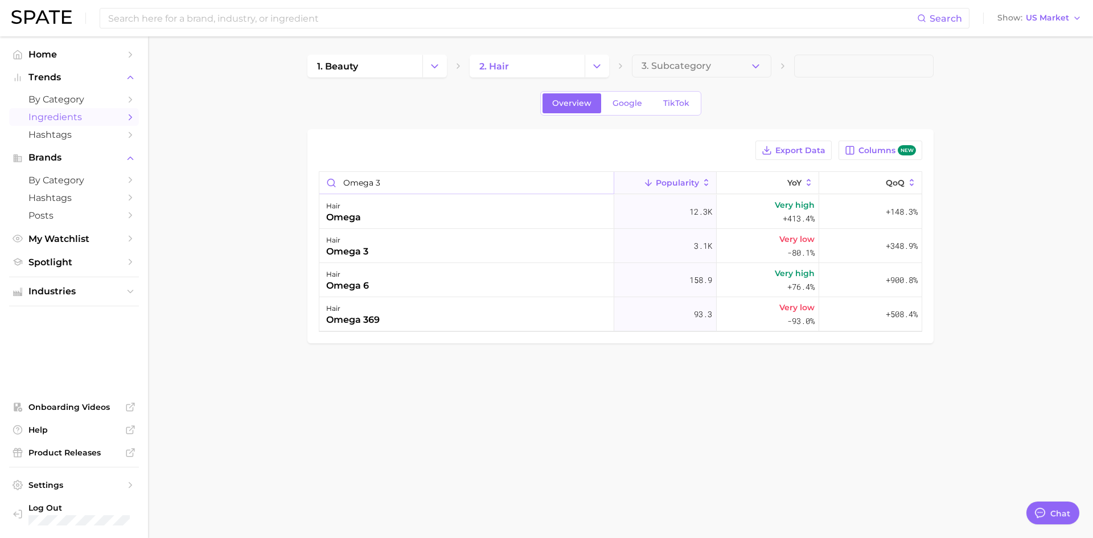
scroll to position [1, 0]
drag, startPoint x: 408, startPoint y: 182, endPoint x: 255, endPoint y: 192, distance: 153.5
click at [255, 192] on main "1. beauty 2. hair 3. Subcategory Overview Google TikTok Export Data Columns new…" at bounding box center [620, 218] width 945 height 364
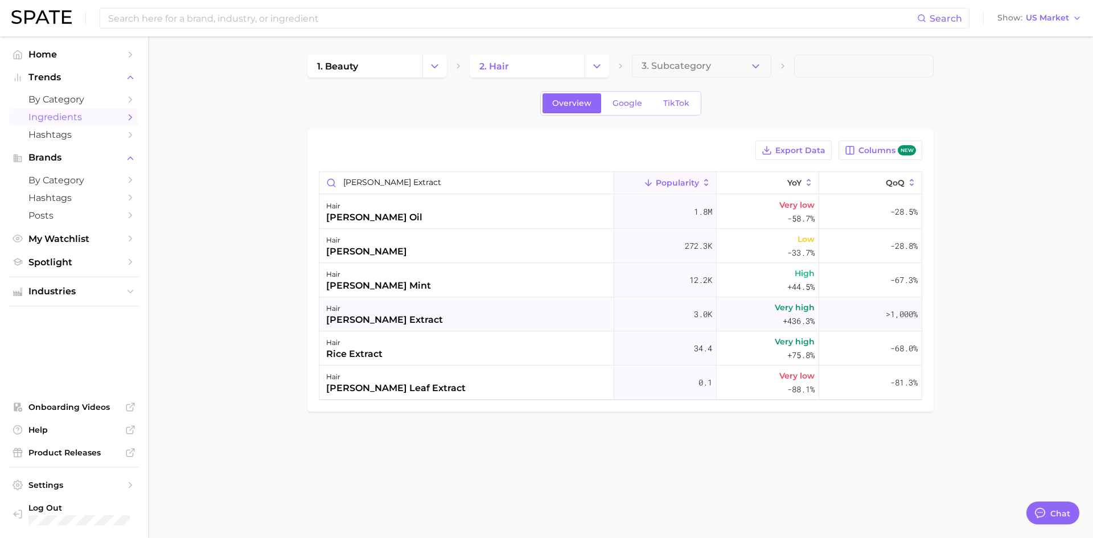
scroll to position [0, 0]
click at [414, 320] on div "hair [PERSON_NAME] extract" at bounding box center [466, 314] width 295 height 34
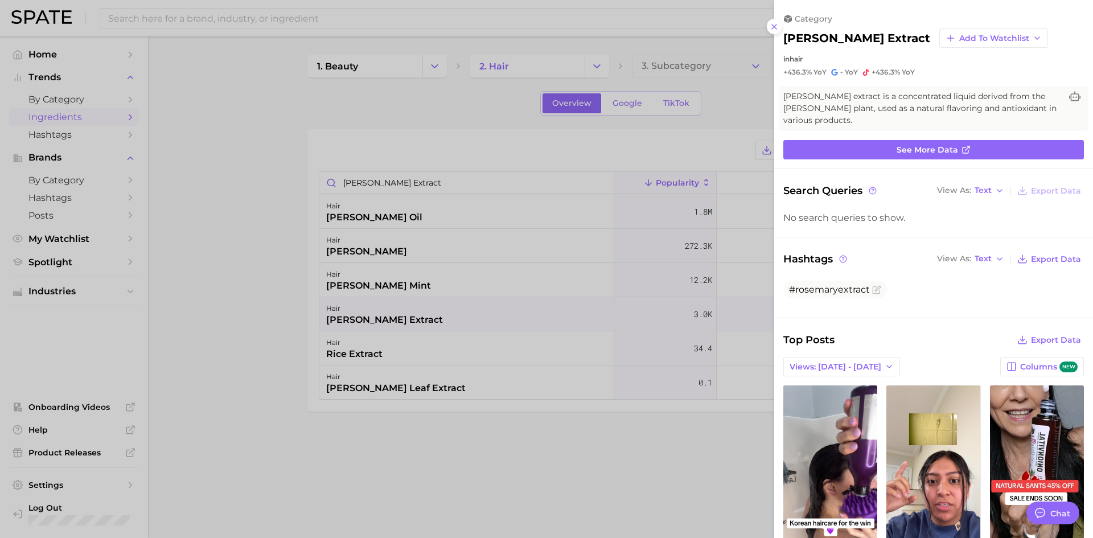
click at [515, 162] on div at bounding box center [546, 269] width 1093 height 538
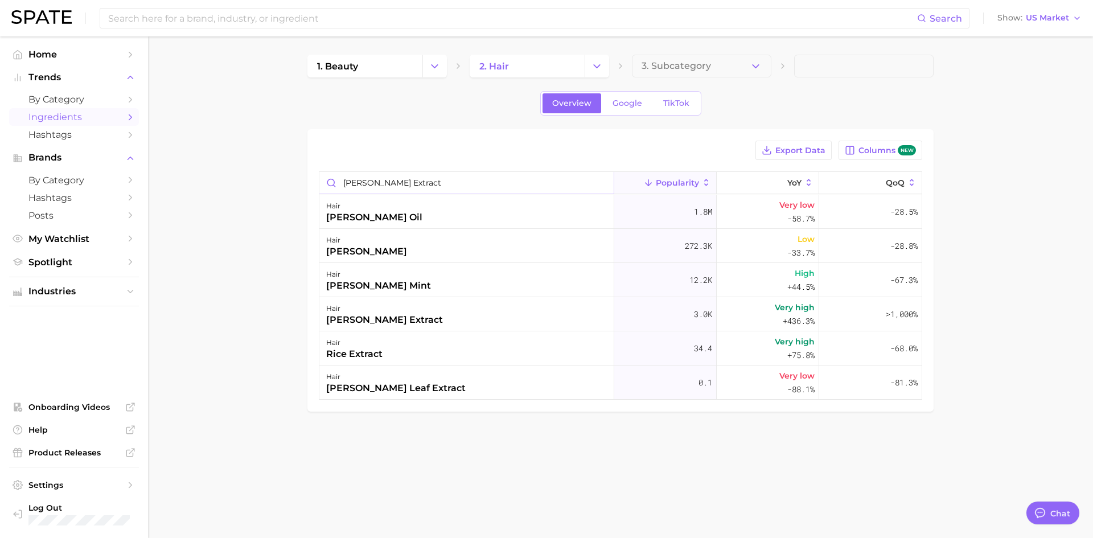
scroll to position [1, 0]
drag, startPoint x: 447, startPoint y: 184, endPoint x: 282, endPoint y: 198, distance: 165.7
click at [282, 198] on main "1. beauty 2. hair 3. Subcategory Overview Google TikTok Export Data Columns new…" at bounding box center [620, 252] width 945 height 432
type input "[PERSON_NAME] oil"
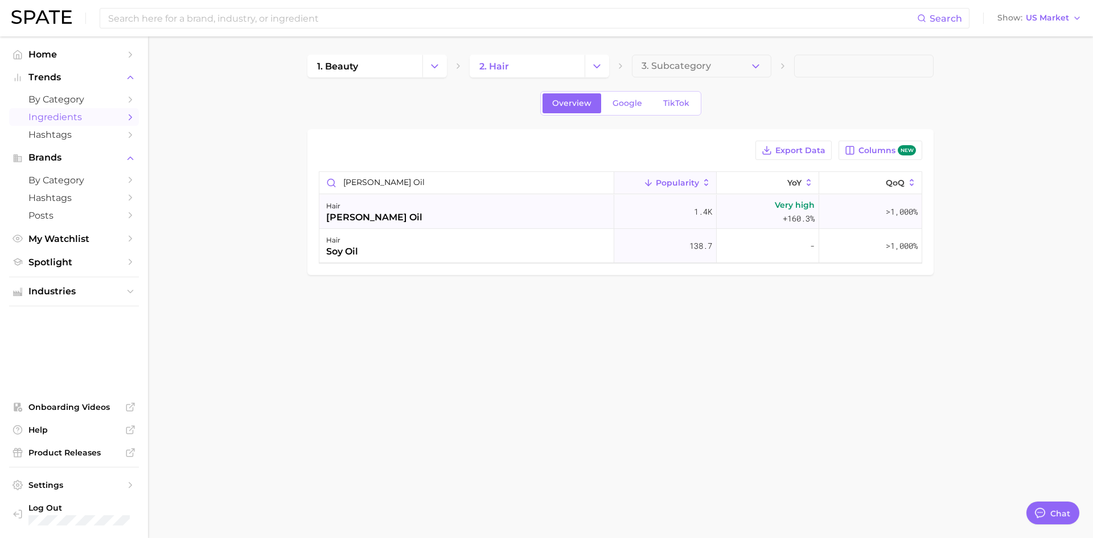
scroll to position [0, 0]
click at [369, 219] on div "hair [PERSON_NAME] oil" at bounding box center [466, 212] width 295 height 34
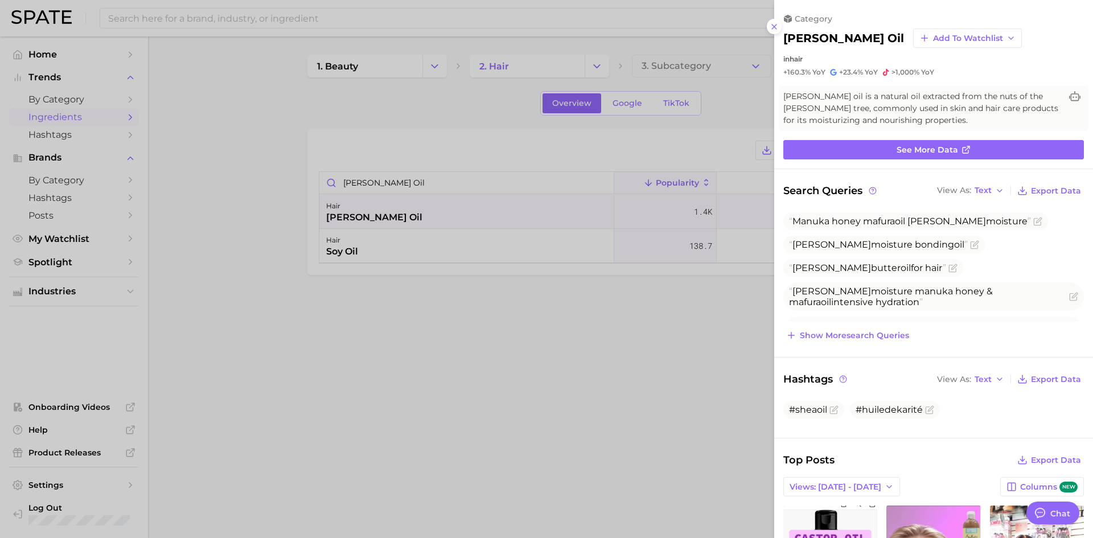
type textarea "x"
click at [358, 332] on div at bounding box center [546, 269] width 1093 height 538
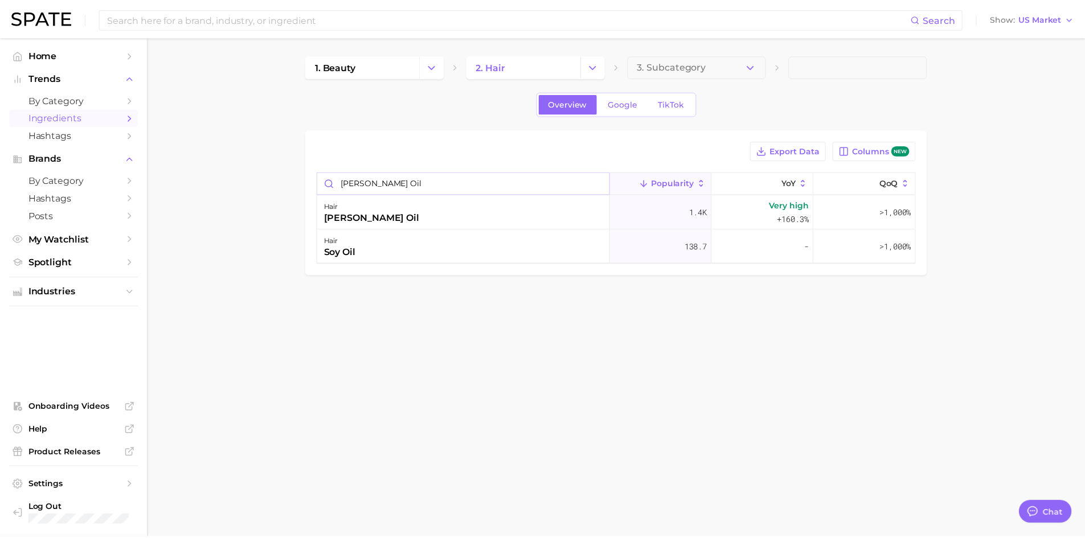
scroll to position [1, 0]
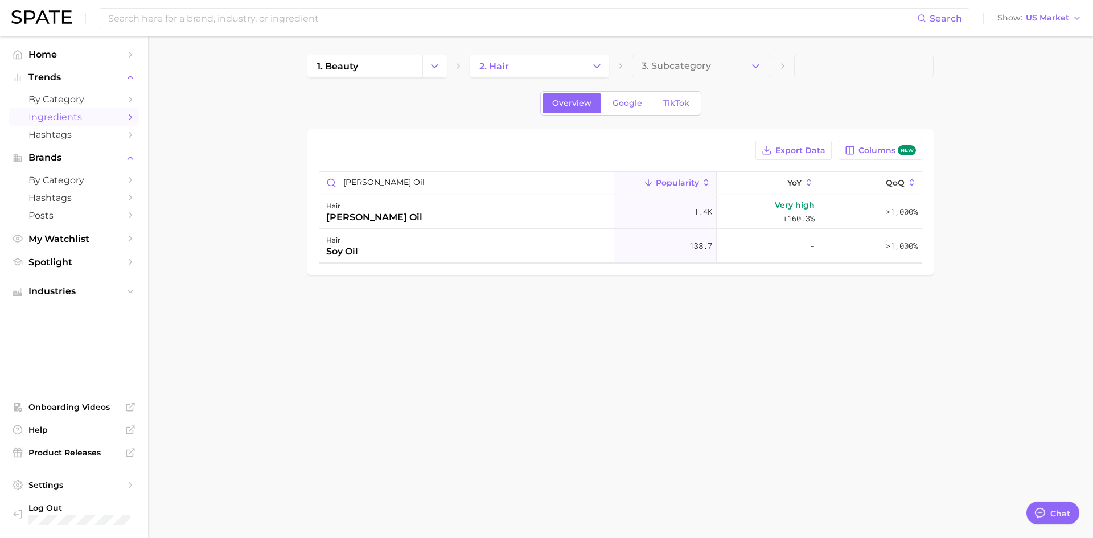
drag, startPoint x: 387, startPoint y: 180, endPoint x: 260, endPoint y: 201, distance: 128.1
click at [260, 201] on main "1. beauty 2. hair 3. Subcategory Overview Google TikTok Export Data Columns new…" at bounding box center [620, 183] width 945 height 295
type input "silk protein"
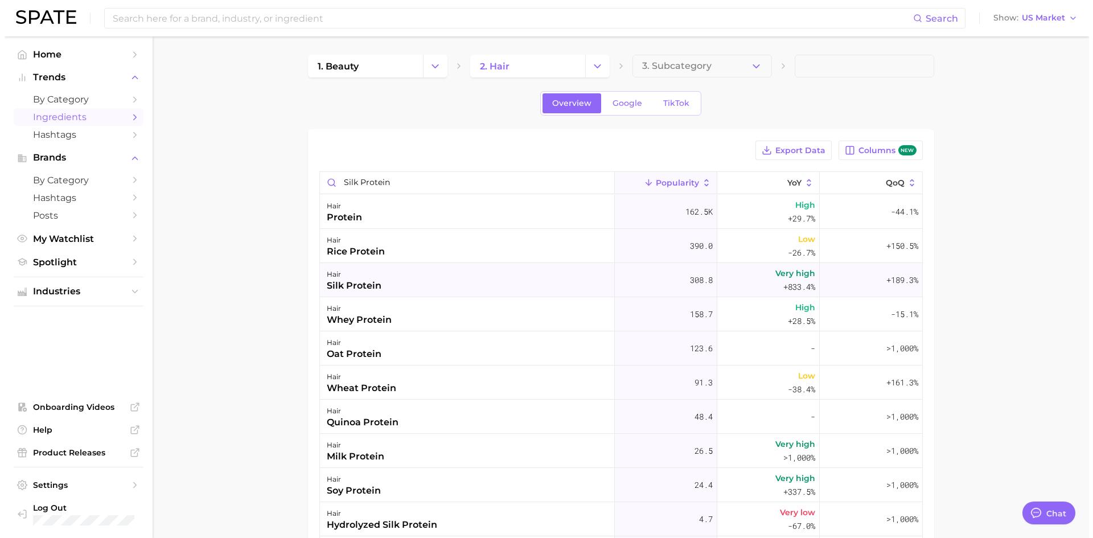
scroll to position [0, 0]
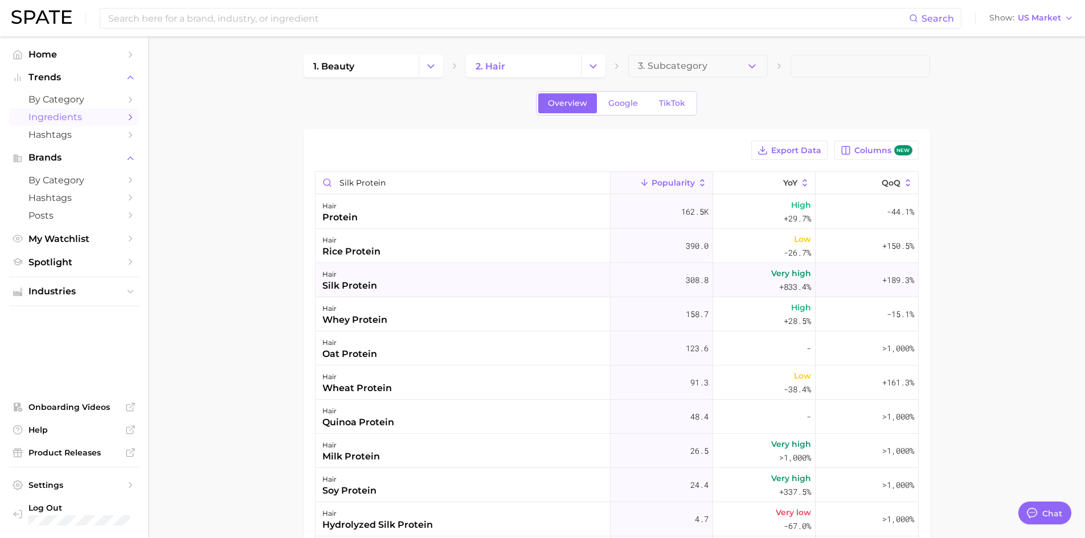
click at [357, 285] on div "silk protein" at bounding box center [349, 286] width 55 height 14
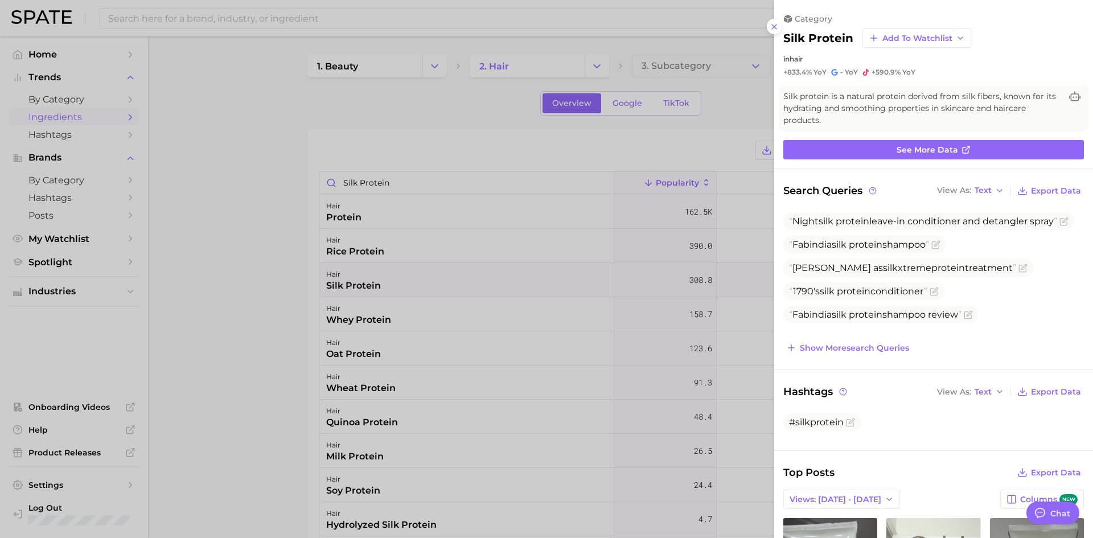
click at [280, 295] on div at bounding box center [546, 269] width 1093 height 538
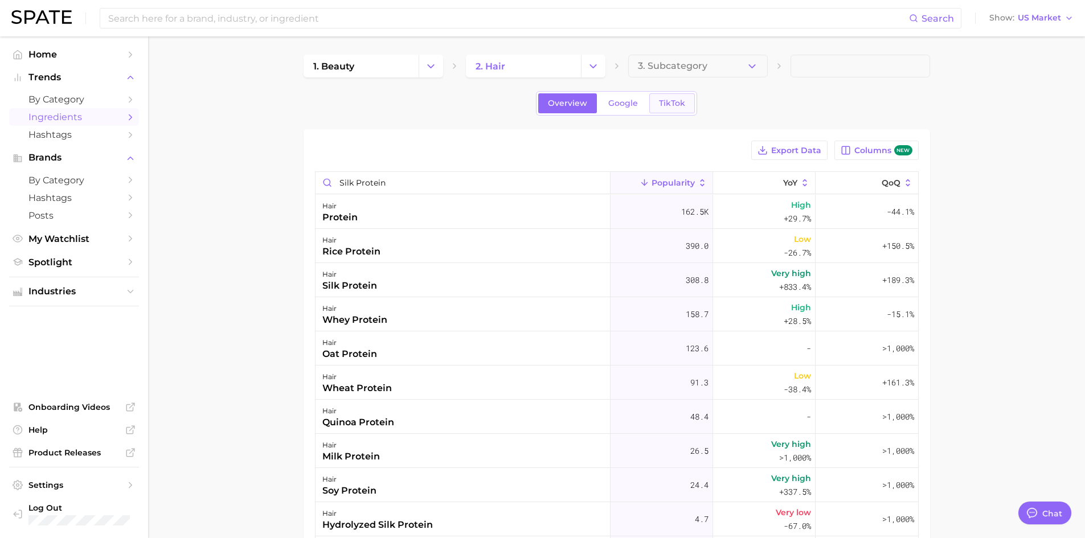
click at [668, 97] on link "TikTok" at bounding box center [672, 103] width 46 height 20
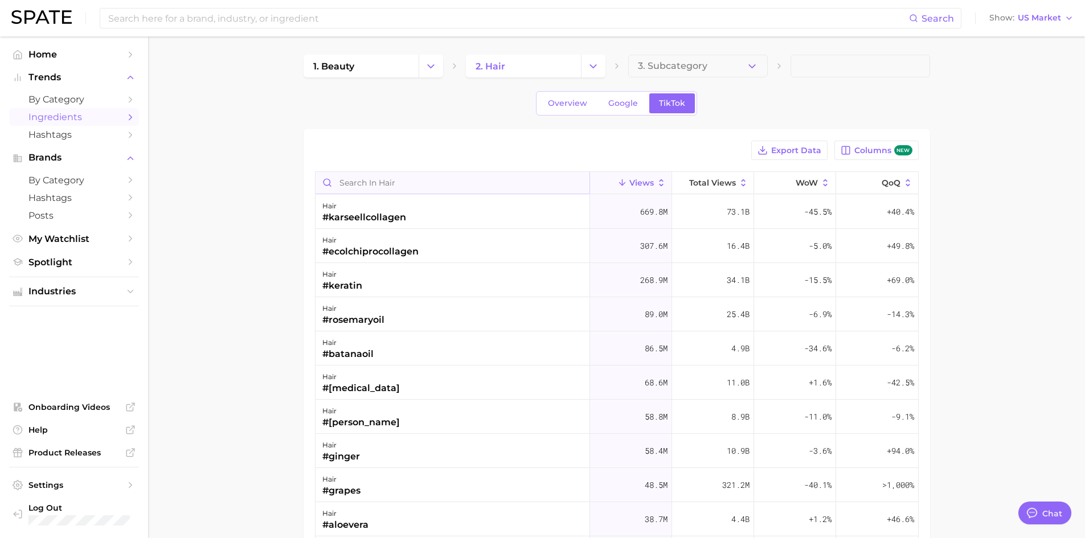
click at [385, 177] on input "Search in hair" at bounding box center [452, 183] width 274 height 22
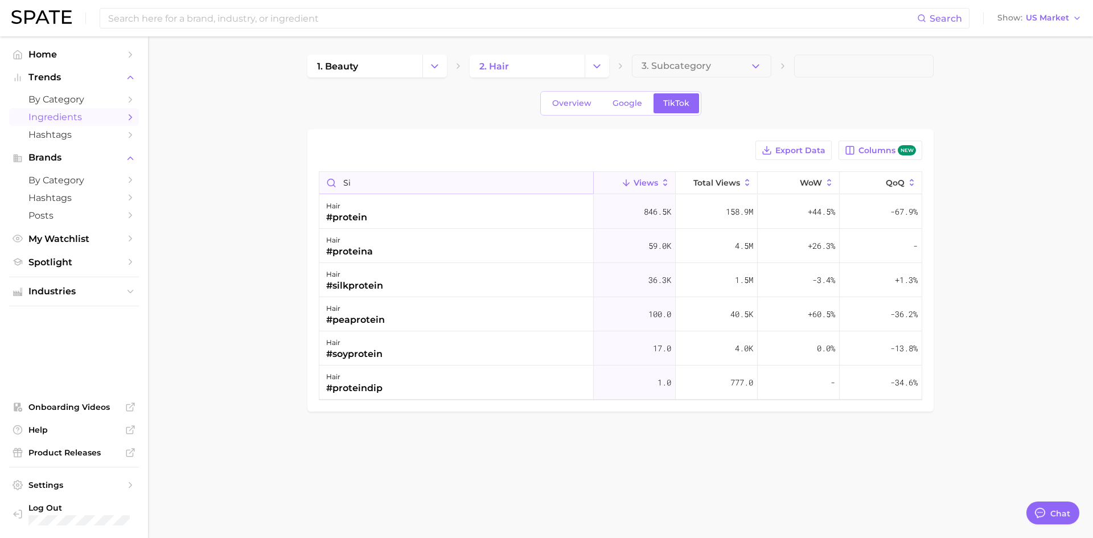
type input "s"
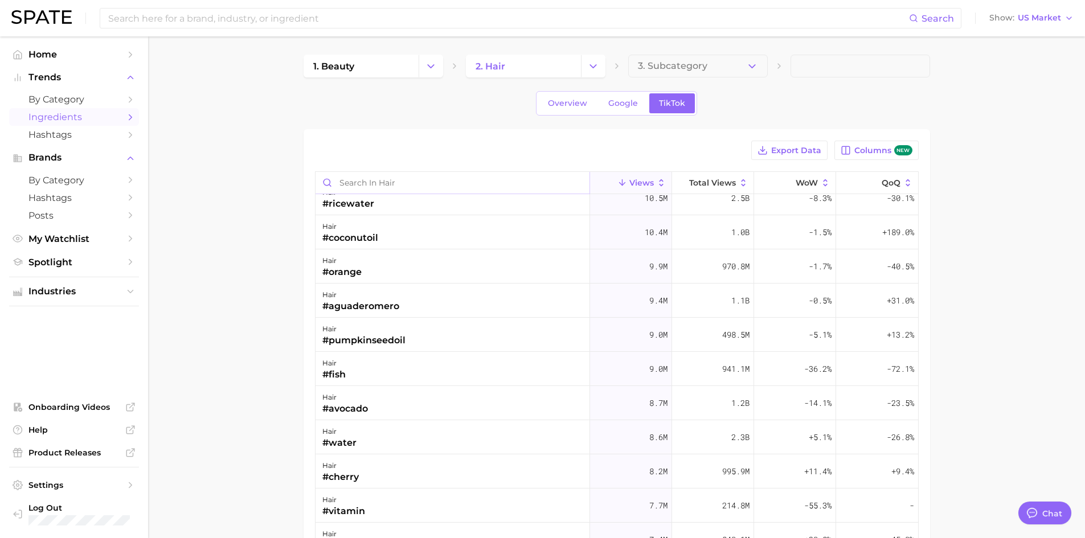
scroll to position [911, 0]
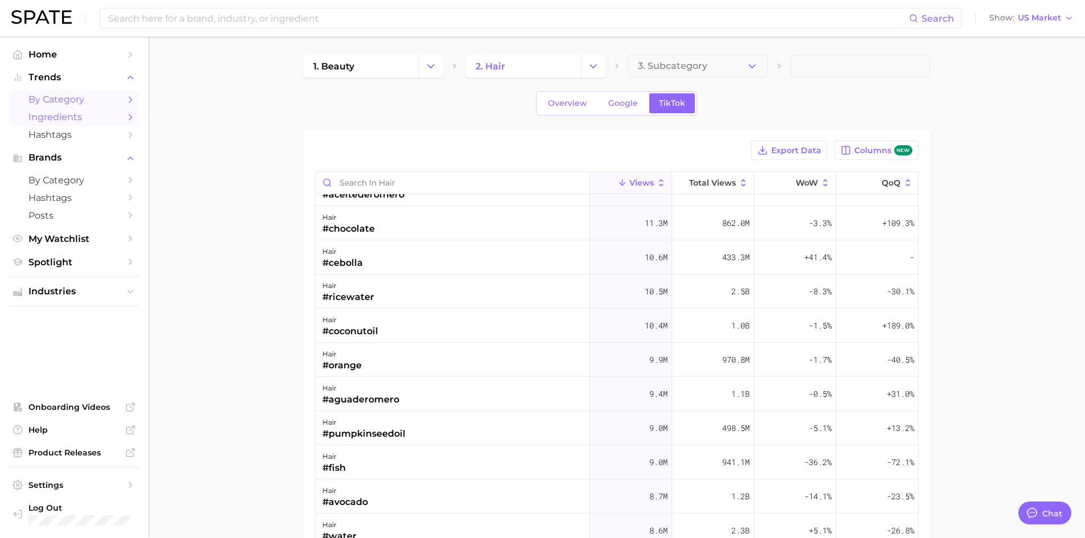
click at [48, 95] on span "by Category" at bounding box center [73, 99] width 91 height 11
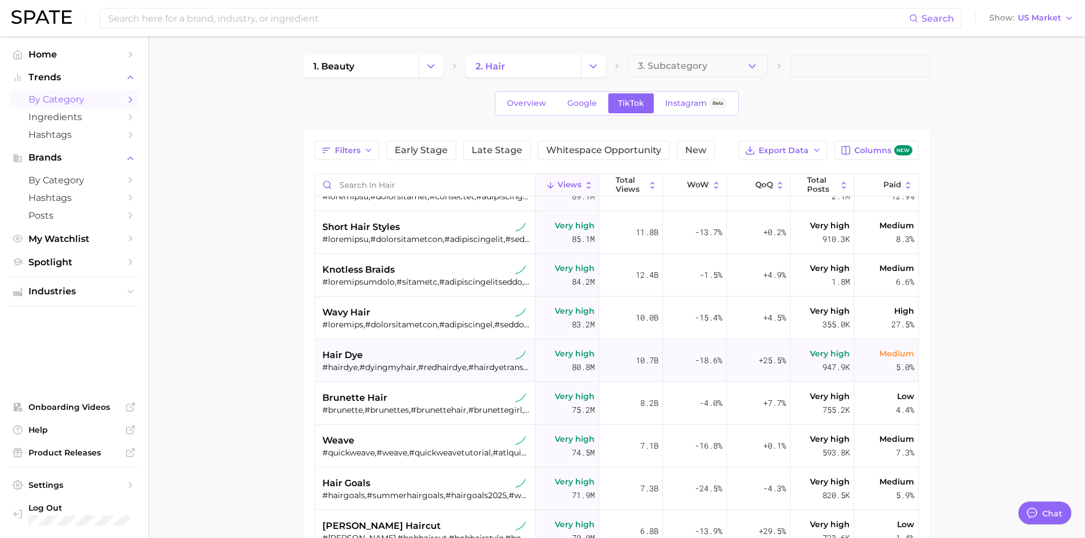
scroll to position [1139, 0]
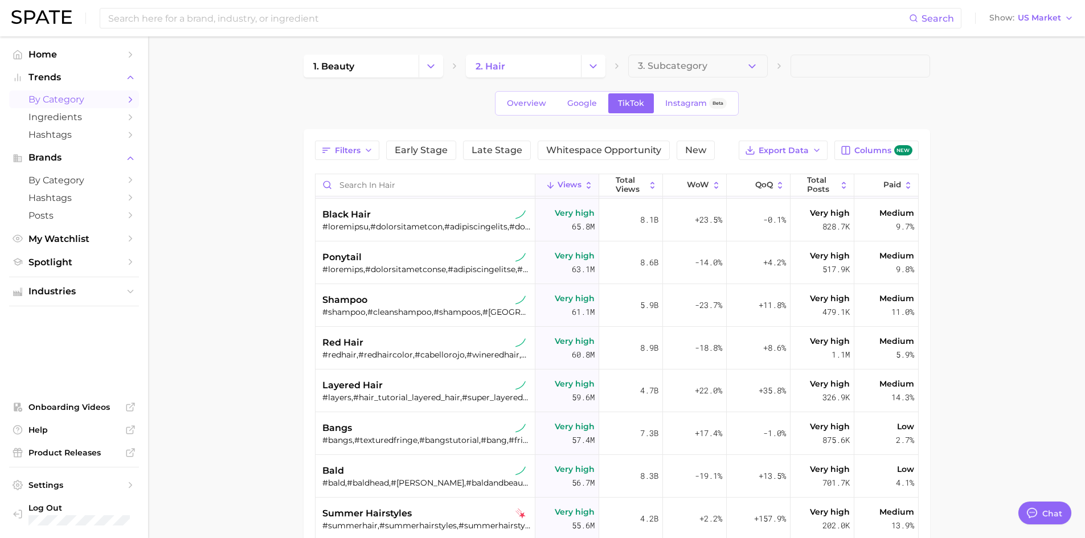
type textarea "x"
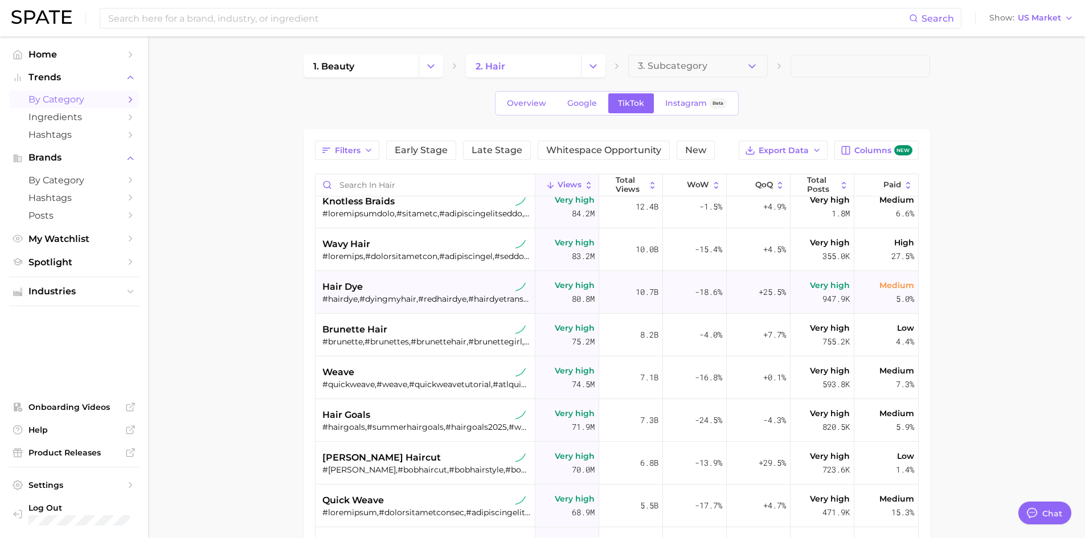
scroll to position [1025, 0]
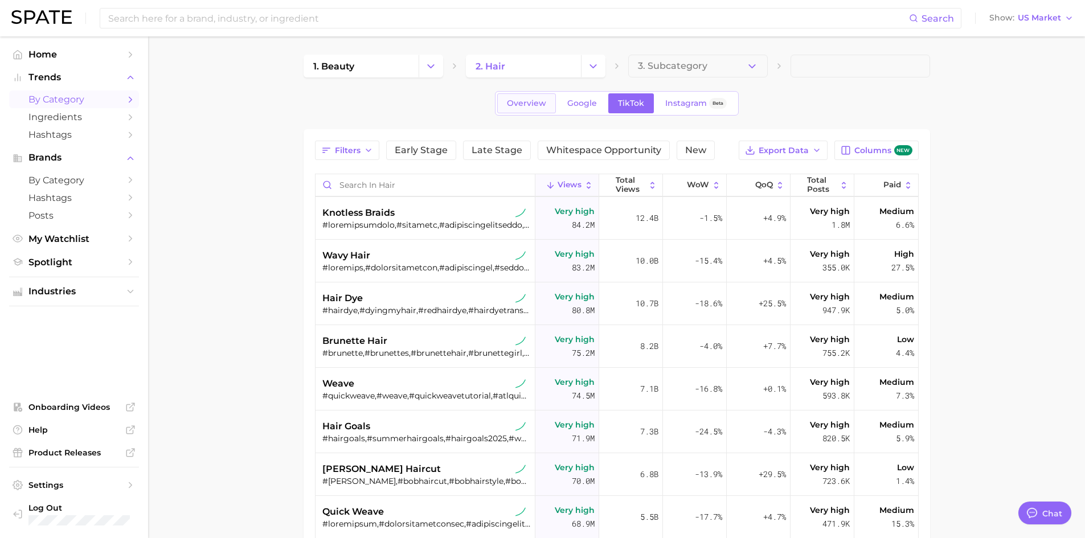
click at [527, 96] on link "Overview" at bounding box center [526, 103] width 59 height 20
